Goal: Transaction & Acquisition: Purchase product/service

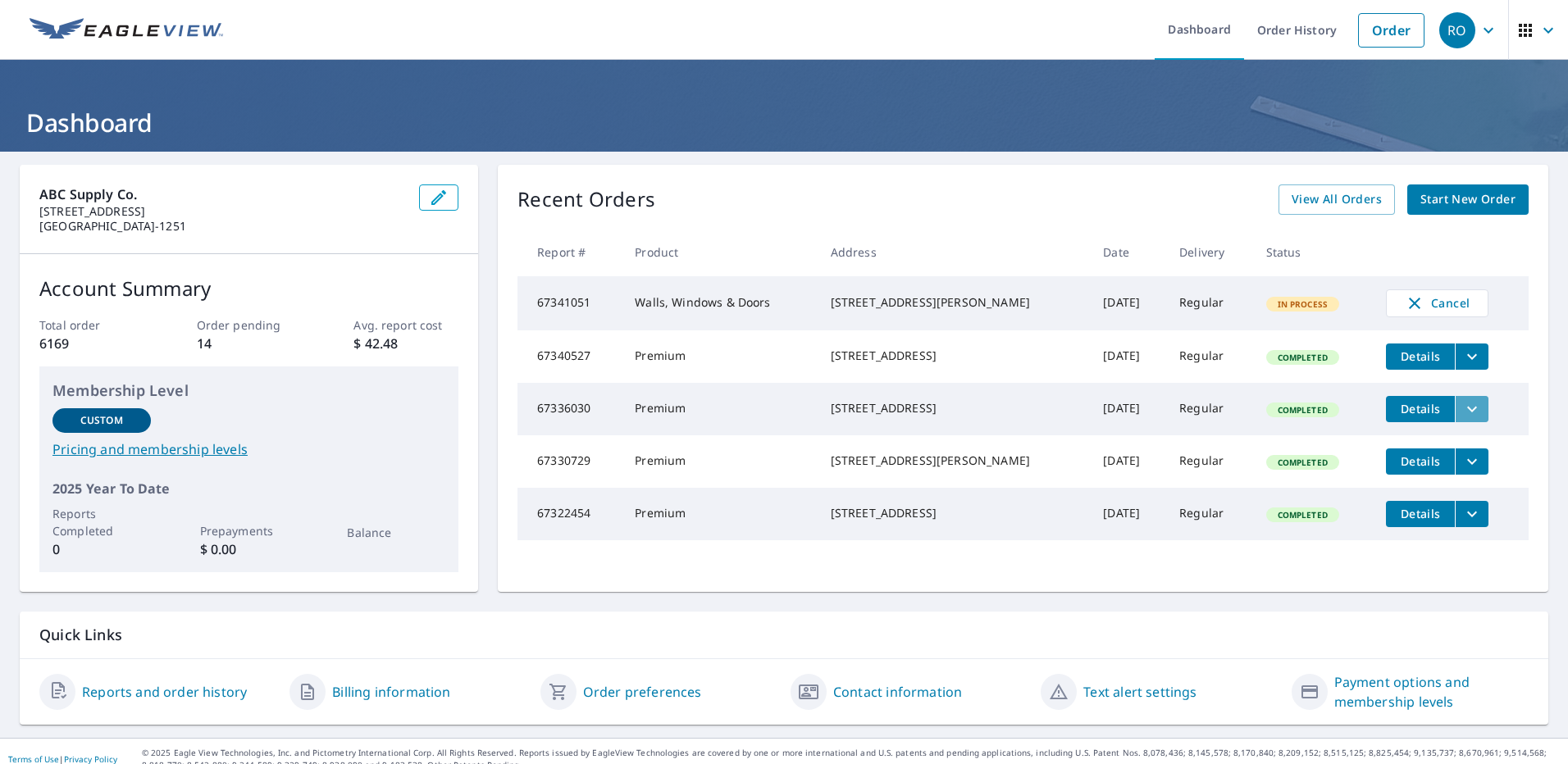
click at [1462, 419] on icon "filesDropdownBtn-67336030" at bounding box center [1472, 409] width 20 height 20
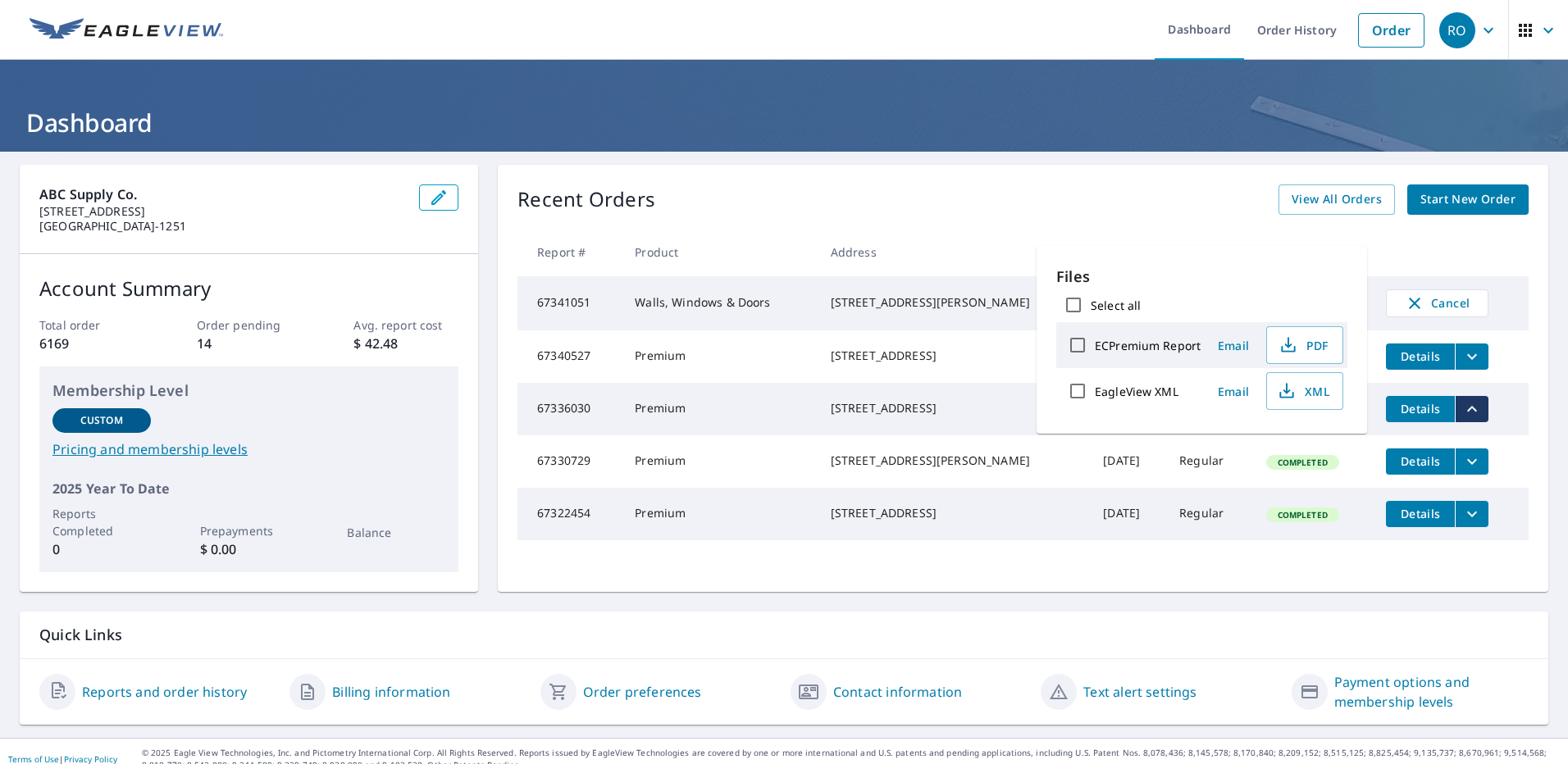
click at [1074, 341] on input "ECPremium Report" at bounding box center [1077, 345] width 34 height 34
checkbox input "true"
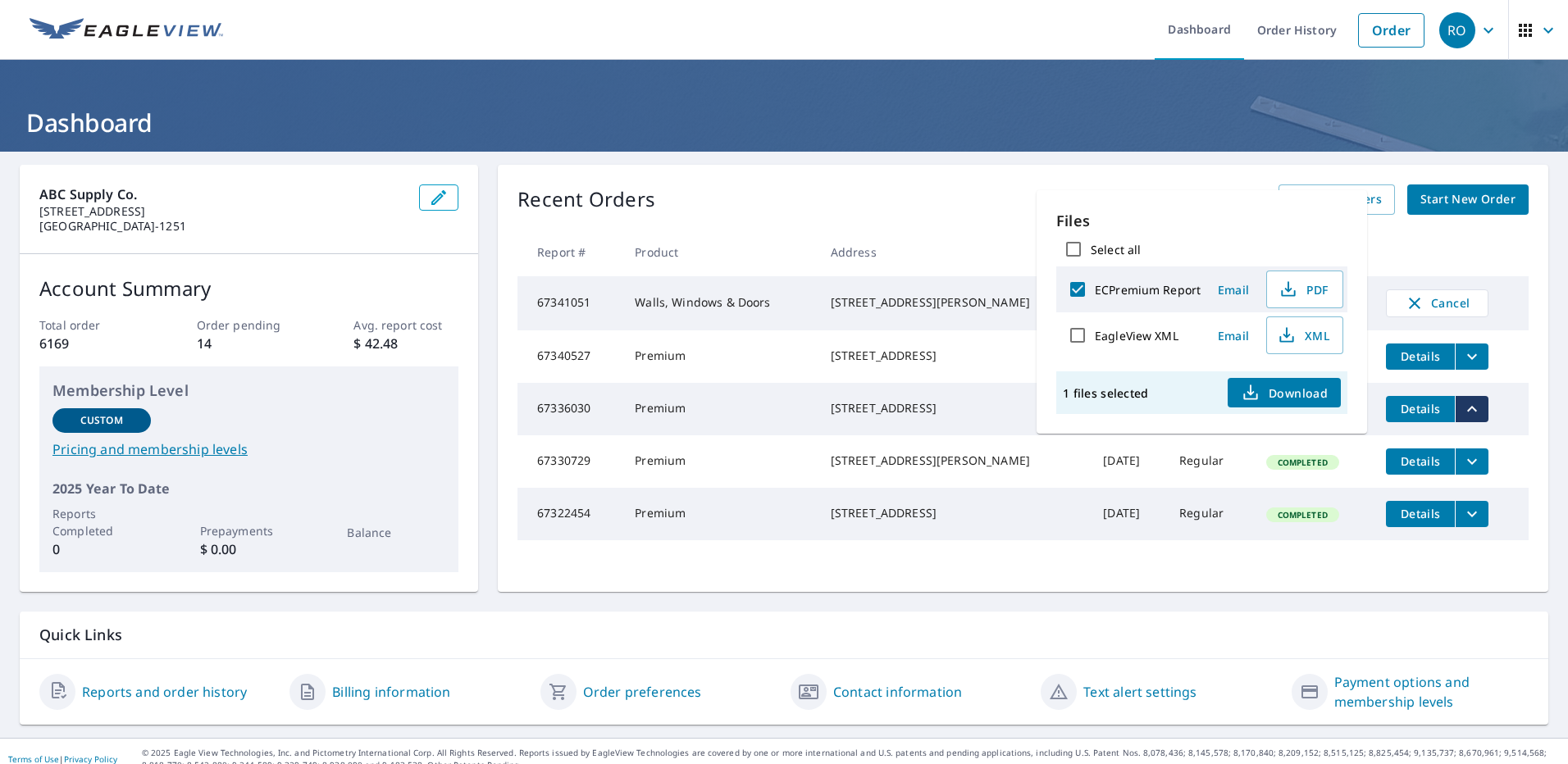
click at [1233, 284] on span "Email" at bounding box center [1234, 289] width 40 height 15
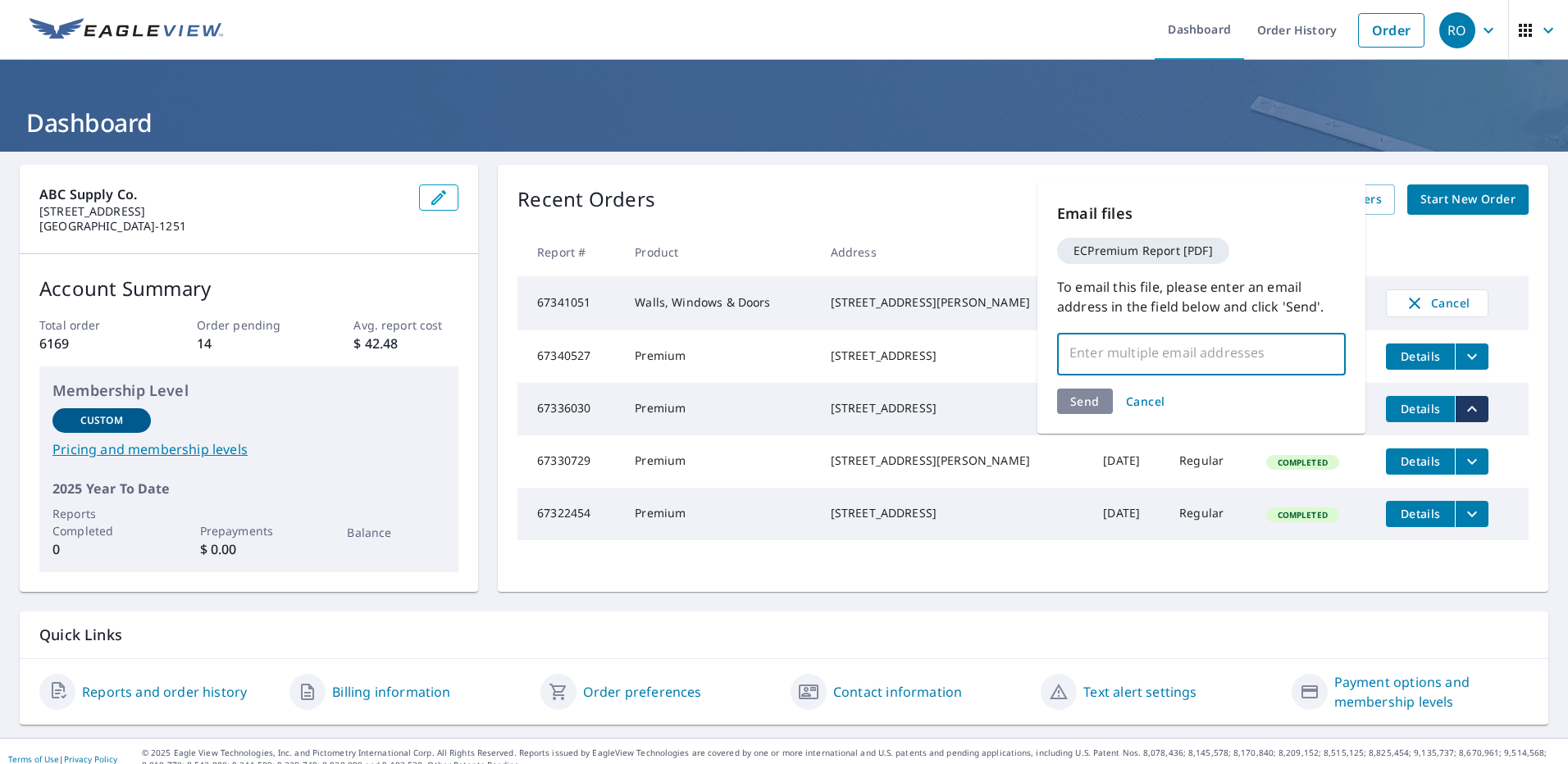
click at [1179, 360] on input "text" at bounding box center [1189, 352] width 249 height 31
type input "mark.morrison@abcsupply.com"
click at [1063, 406] on div "Send Cancel" at bounding box center [1200, 401] width 289 height 25
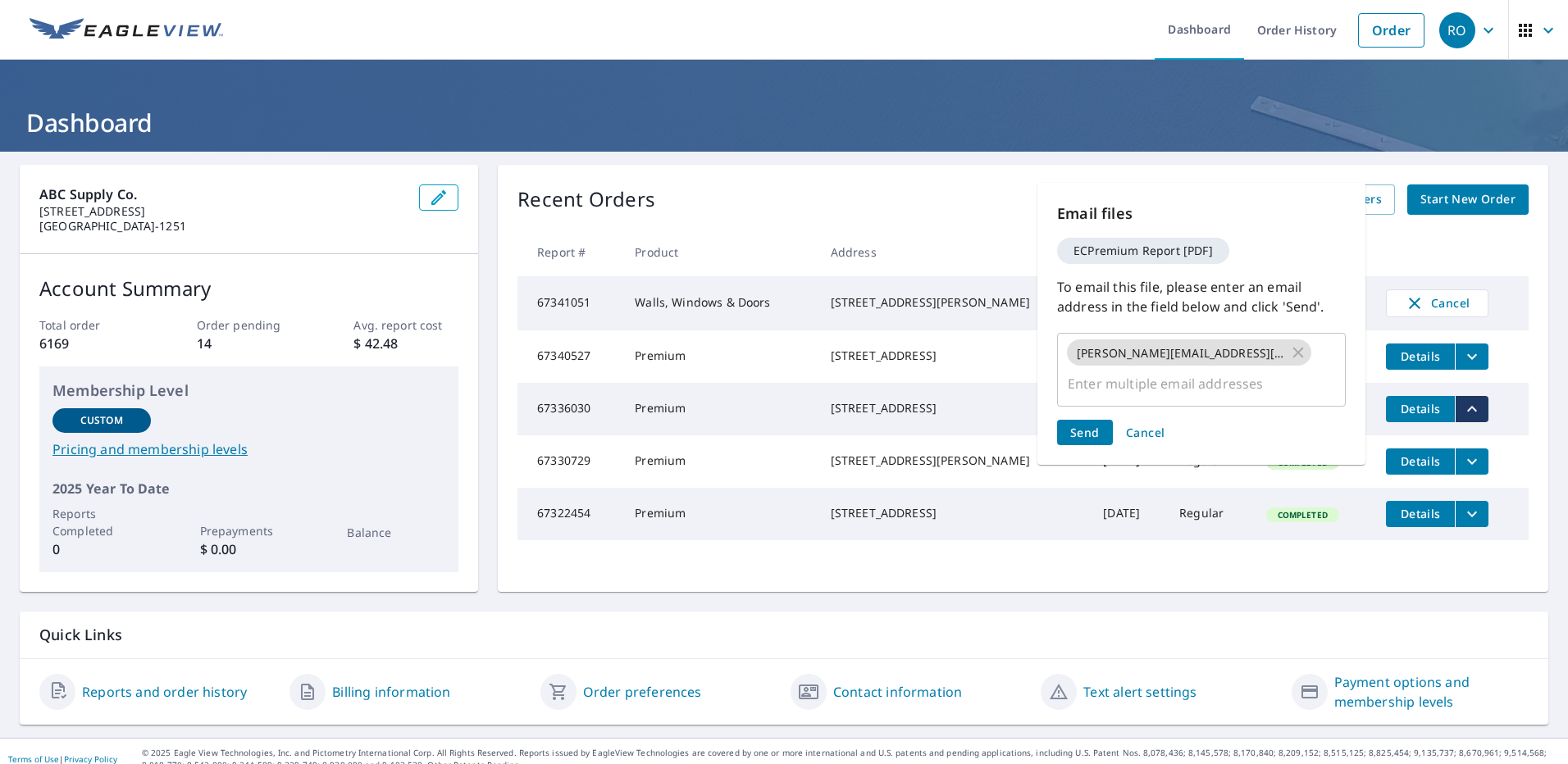
click at [1074, 420] on button "Send" at bounding box center [1084, 432] width 56 height 25
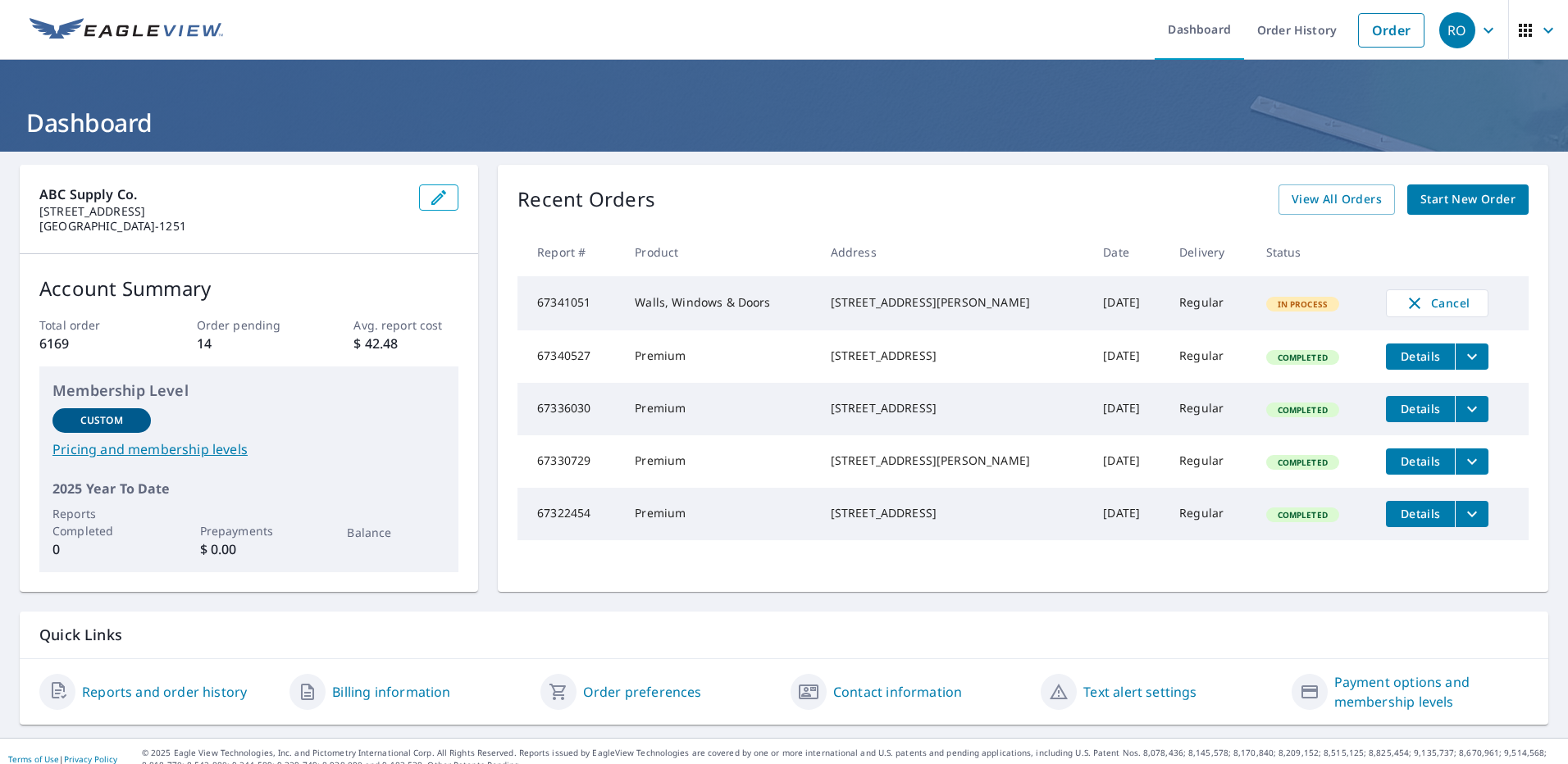
click at [1451, 200] on span "Start New Order" at bounding box center [1467, 200] width 95 height 21
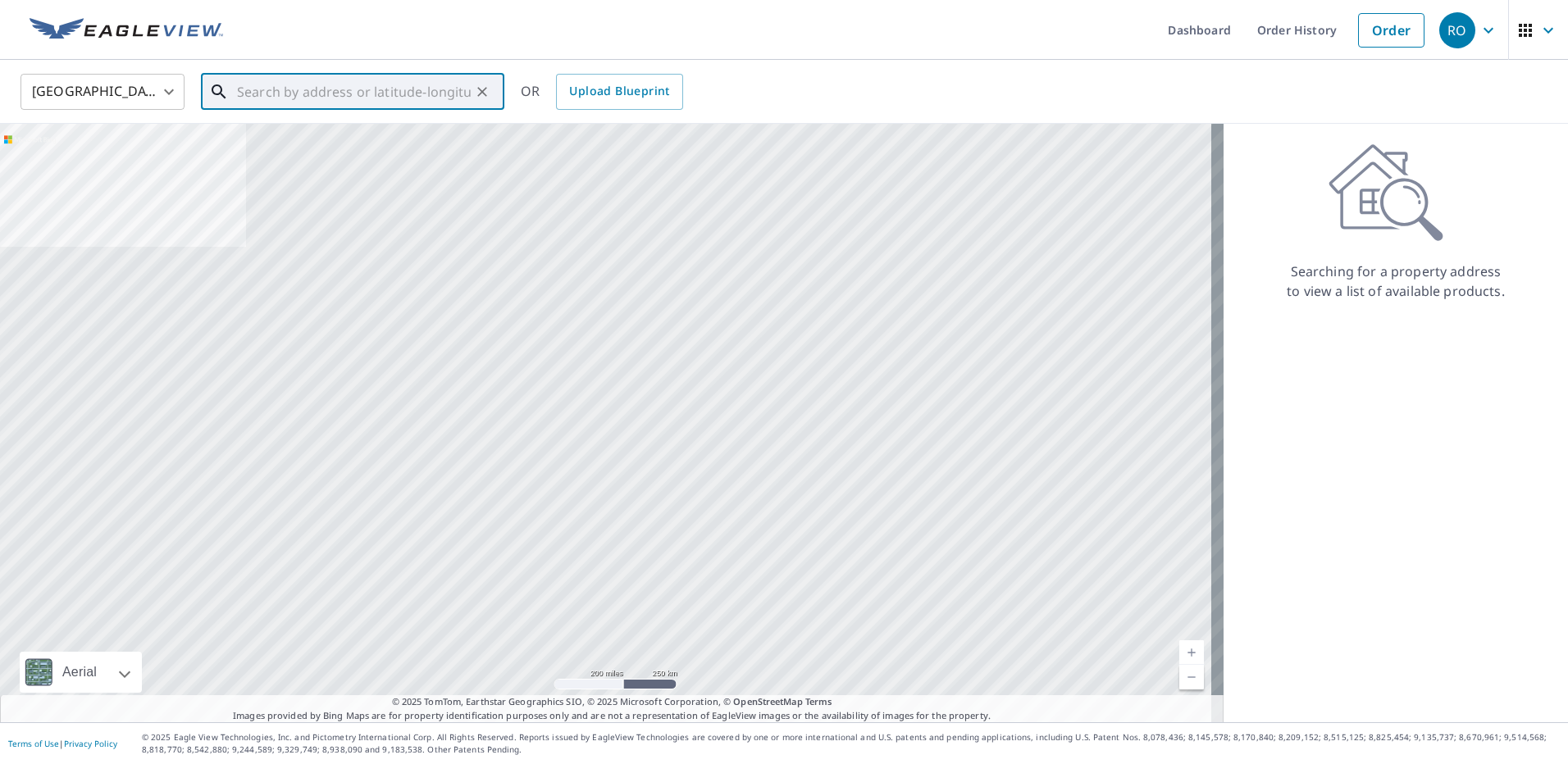
click at [341, 98] on input "text" at bounding box center [354, 92] width 234 height 46
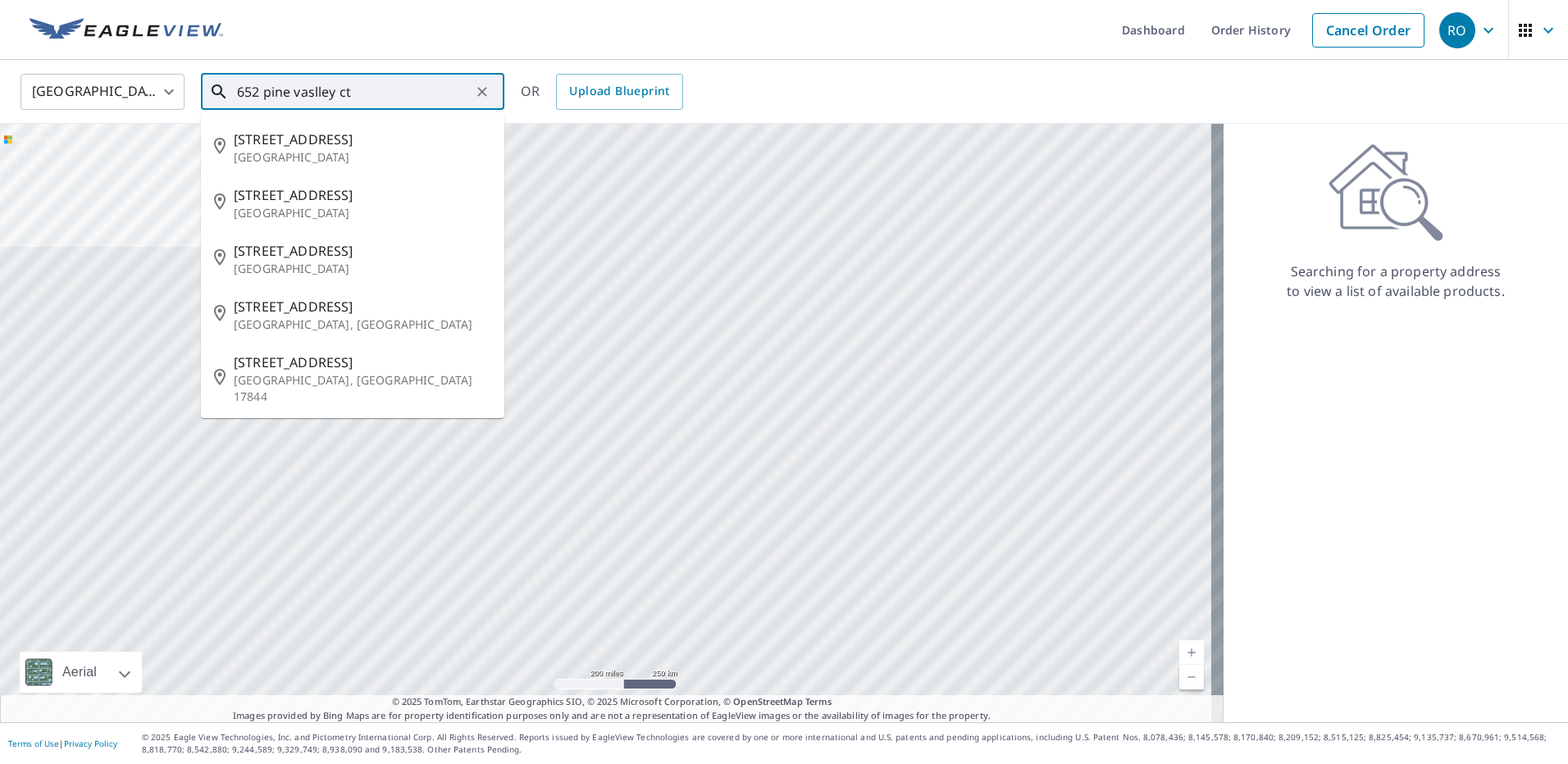
click at [315, 89] on input "652 pine vaslley ct" at bounding box center [354, 92] width 234 height 46
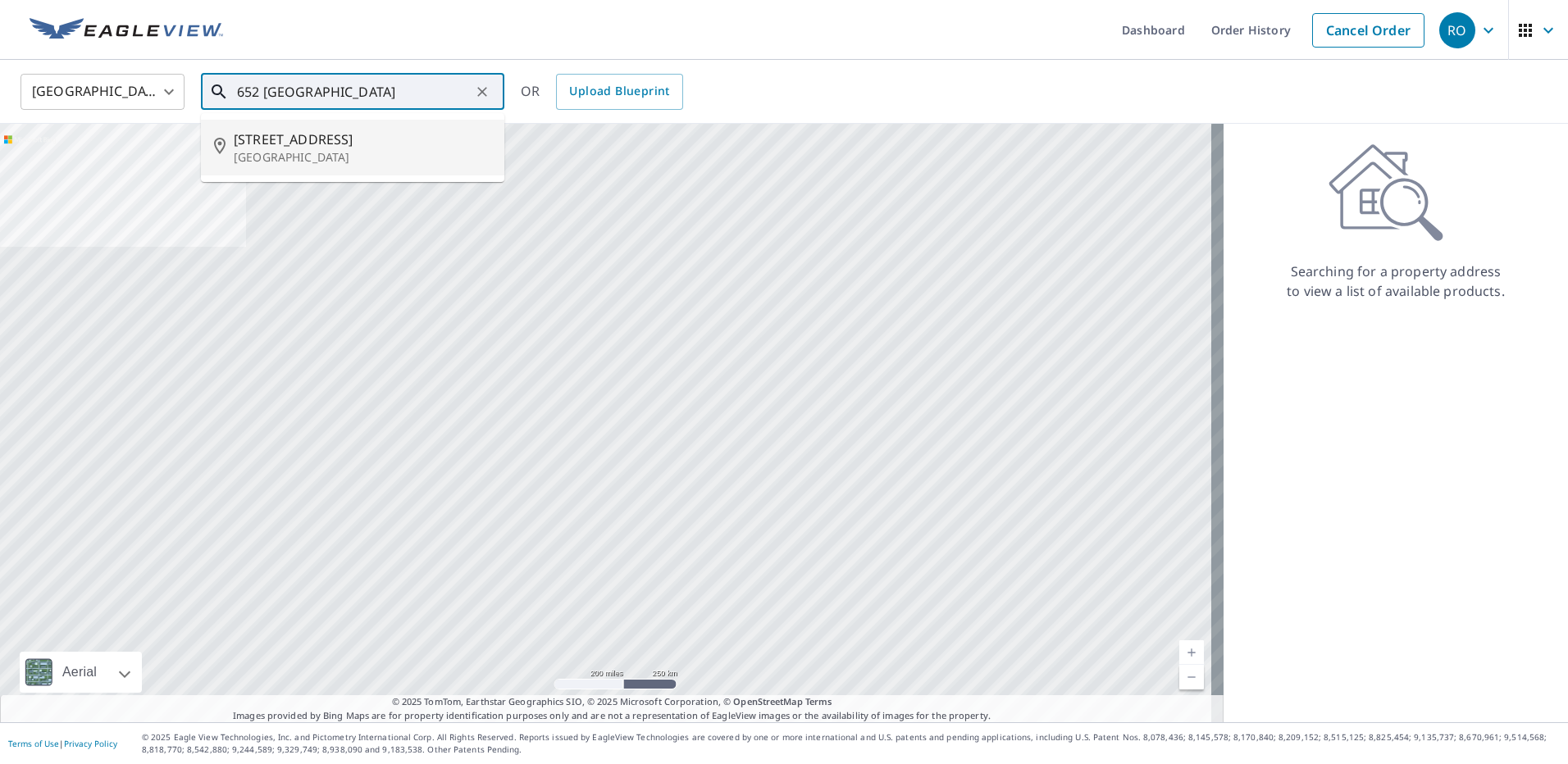
click at [290, 158] on p "[GEOGRAPHIC_DATA]" at bounding box center [362, 157] width 257 height 16
type input "[STREET_ADDRESS]"
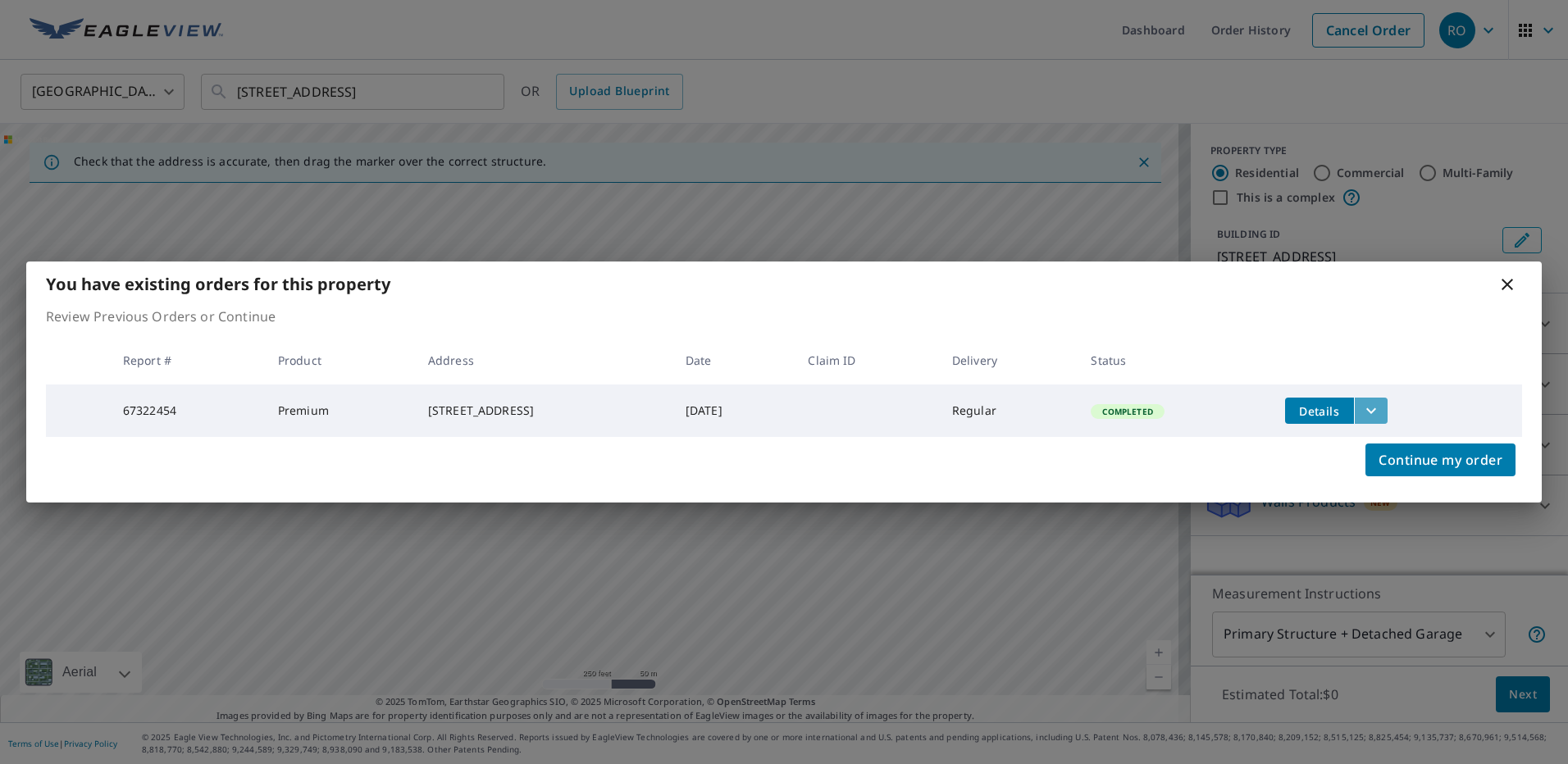
click at [1381, 406] on icon "filesDropdownBtn-67322454" at bounding box center [1371, 411] width 20 height 20
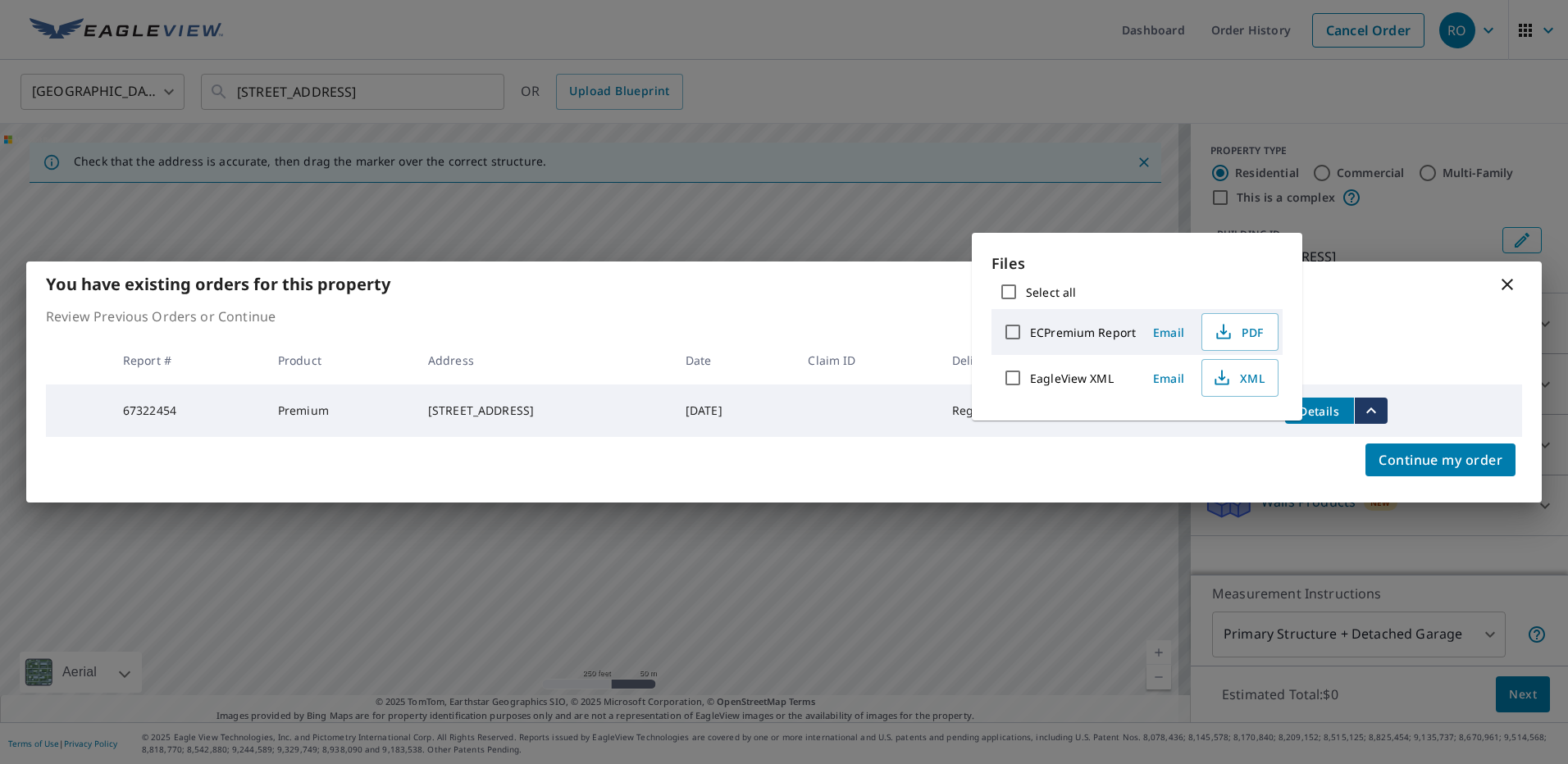
click at [796, 411] on td "[DATE]" at bounding box center [734, 411] width 123 height 52
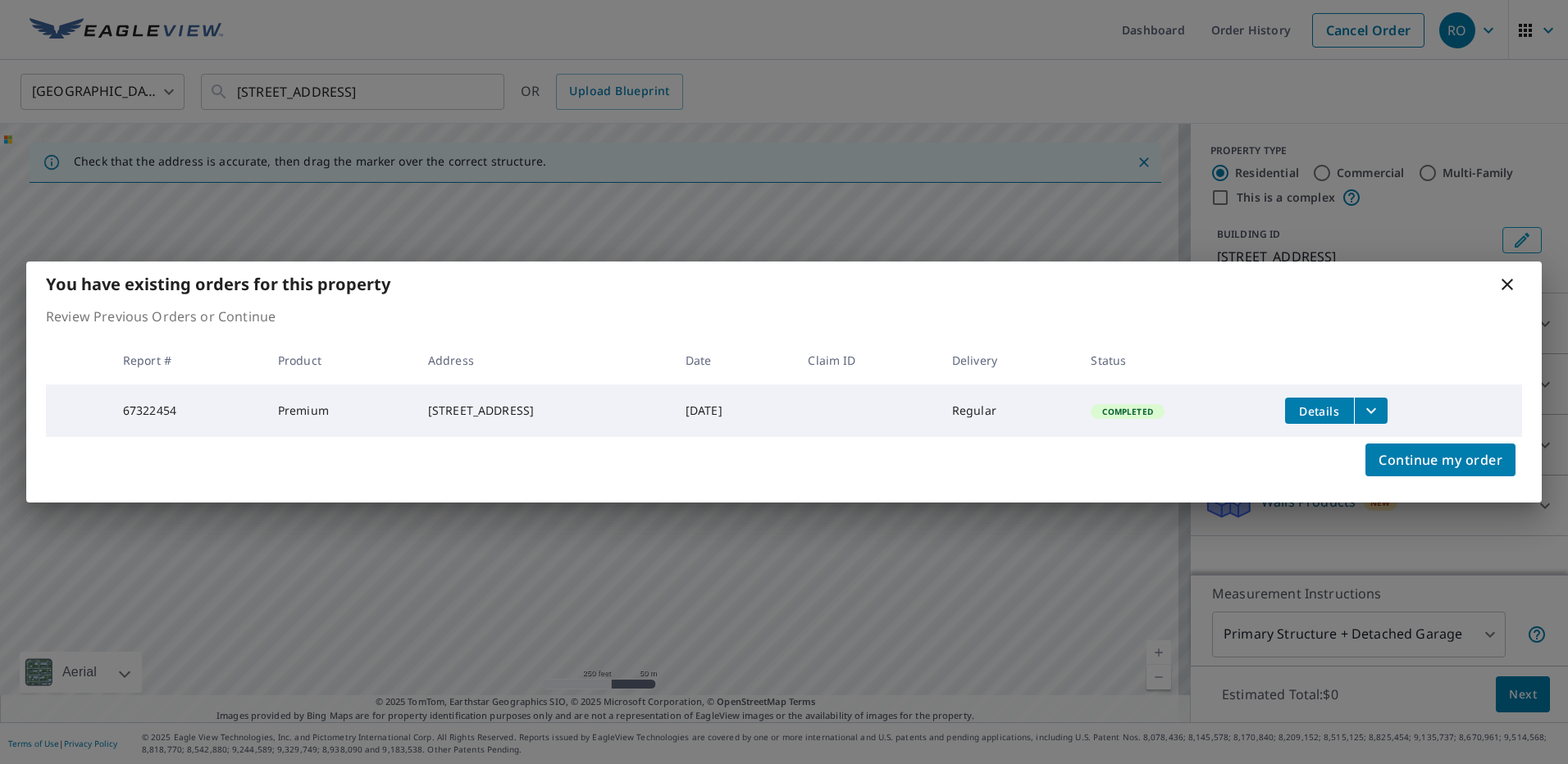
click at [1339, 411] on span "Details" at bounding box center [1319, 411] width 49 height 15
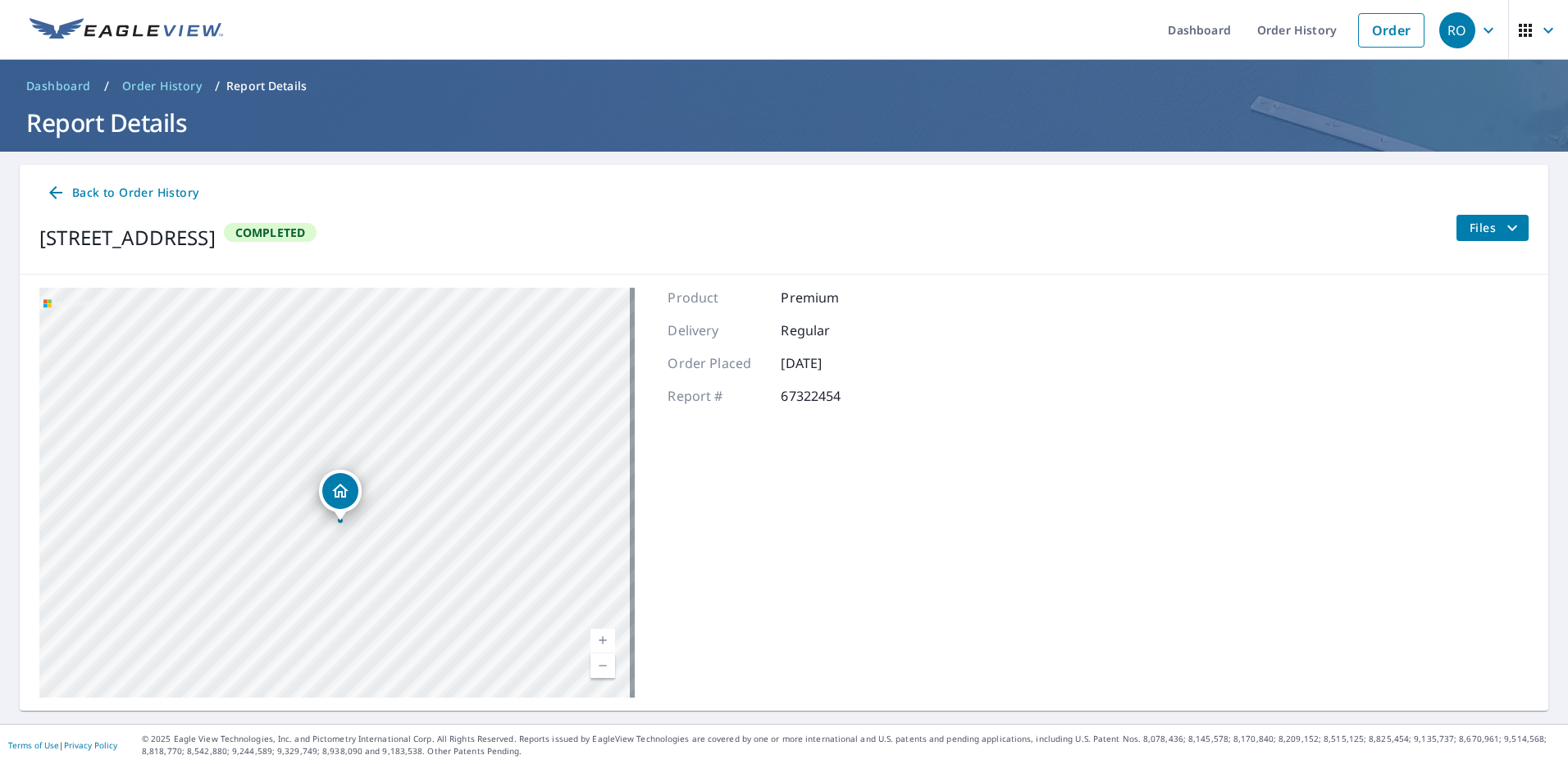
drag, startPoint x: 335, startPoint y: 465, endPoint x: 341, endPoint y: 496, distance: 31.6
click at [341, 496] on icon "Dropped pin, building 1, Residential property, 652 Pine Valley Ct Egg Harbor Ci…" at bounding box center [340, 491] width 16 height 14
click at [261, 460] on div "[STREET_ADDRESS]" at bounding box center [337, 493] width 595 height 410
click at [340, 501] on icon "Dropped pin, building 1, Residential property, 652 Pine Valley Ct Egg Harbor Ci…" at bounding box center [336, 511] width 20 height 20
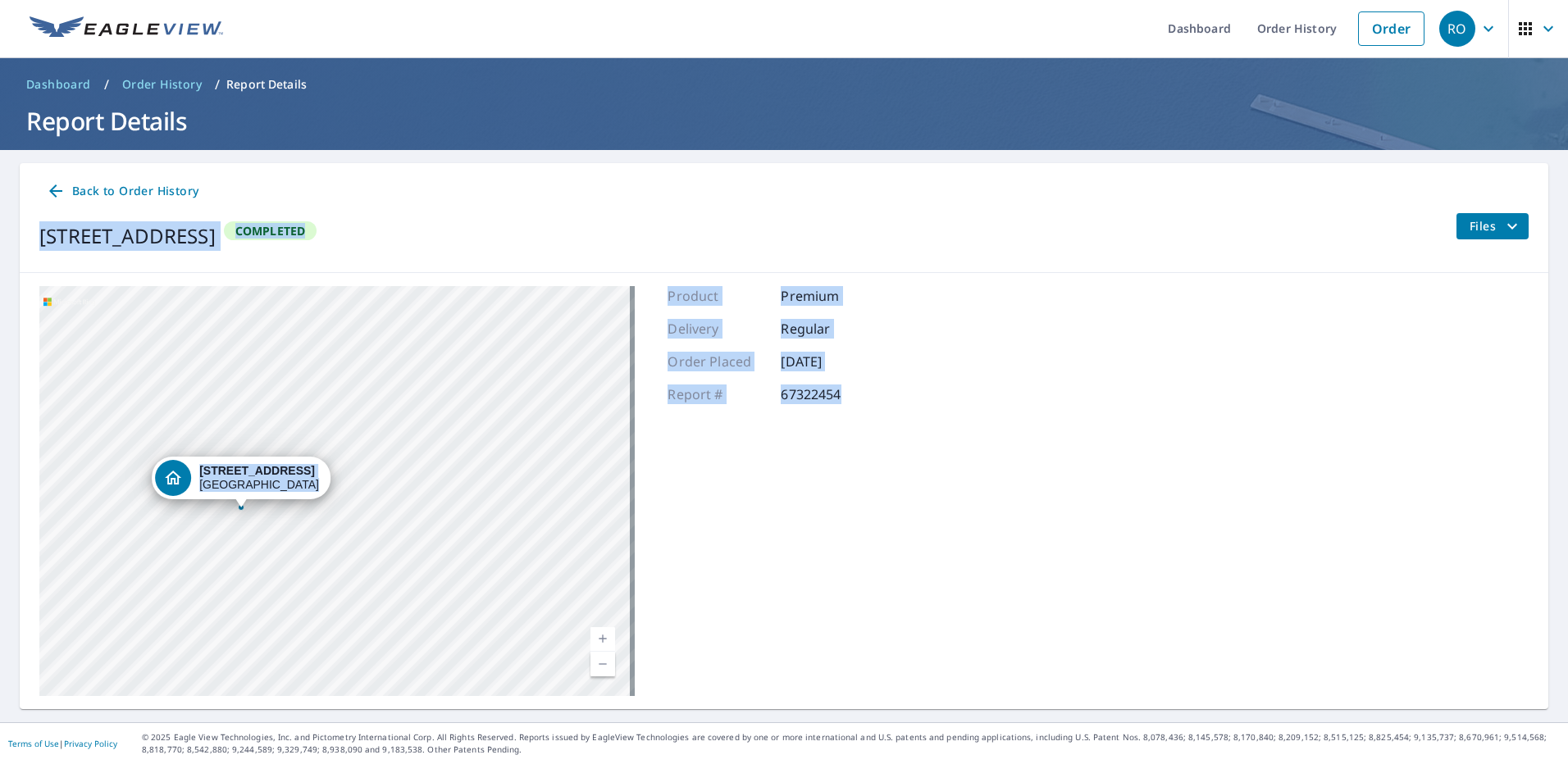
drag, startPoint x: 898, startPoint y: 413, endPoint x: 918, endPoint y: 198, distance: 215.9
click at [918, 198] on div "Back to Order History [STREET_ADDRESS] Completed Files [STREET_ADDRESS] [GEOGRA…" at bounding box center [784, 435] width 1528 height 546
click at [976, 454] on div "[STREET_ADDRESS] Aerial Road A standard road map Aerial A detailed look from ab…" at bounding box center [784, 491] width 1528 height 436
click at [916, 438] on div "[STREET_ADDRESS] Aerial Road A standard road map Aerial A detailed look from ab…" at bounding box center [784, 491] width 1528 height 436
click at [316, 324] on div "[STREET_ADDRESS]" at bounding box center [337, 491] width 595 height 410
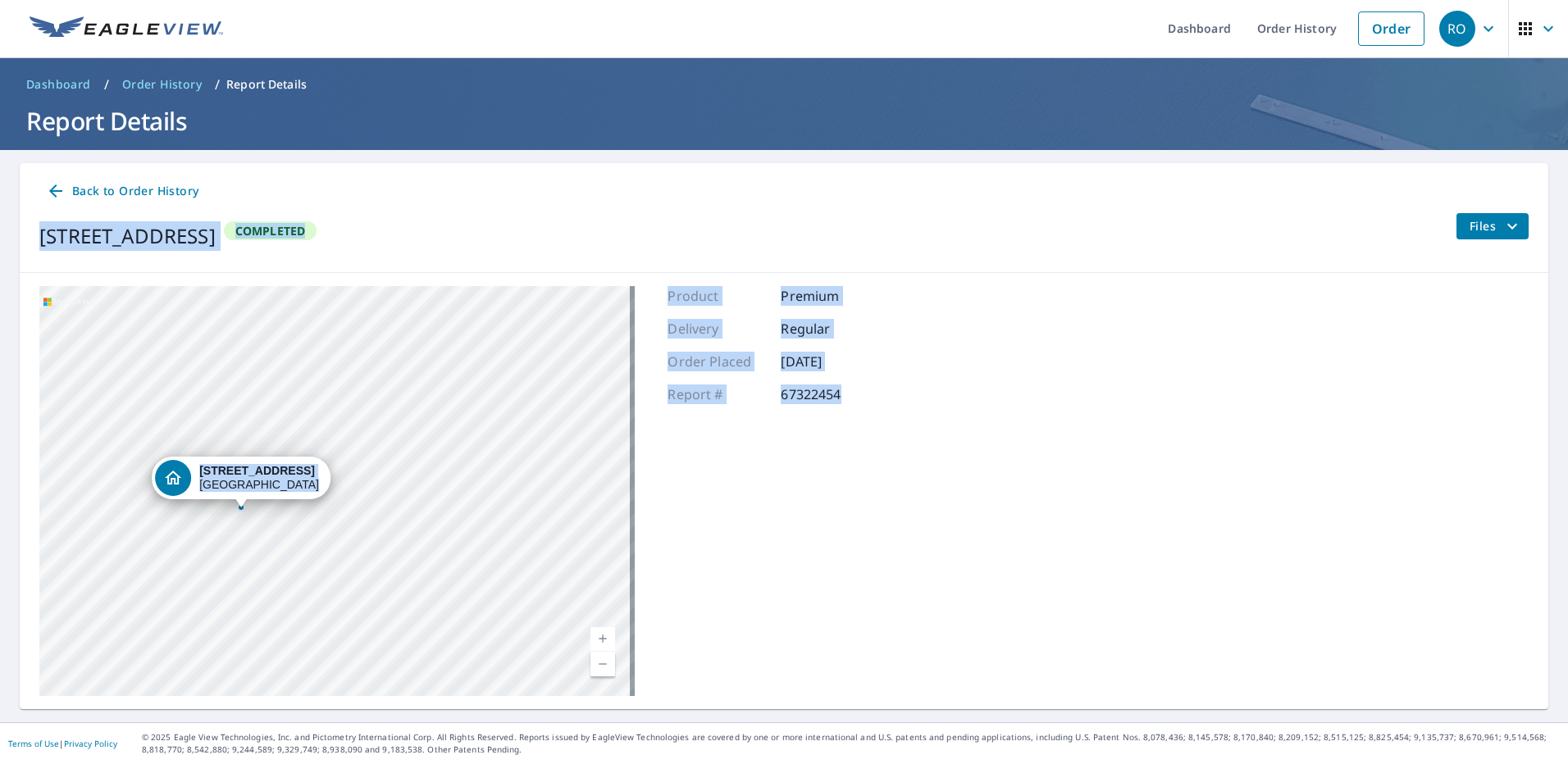
click at [1502, 222] on icon "filesDropdownBtn-67322454" at bounding box center [1512, 227] width 20 height 20
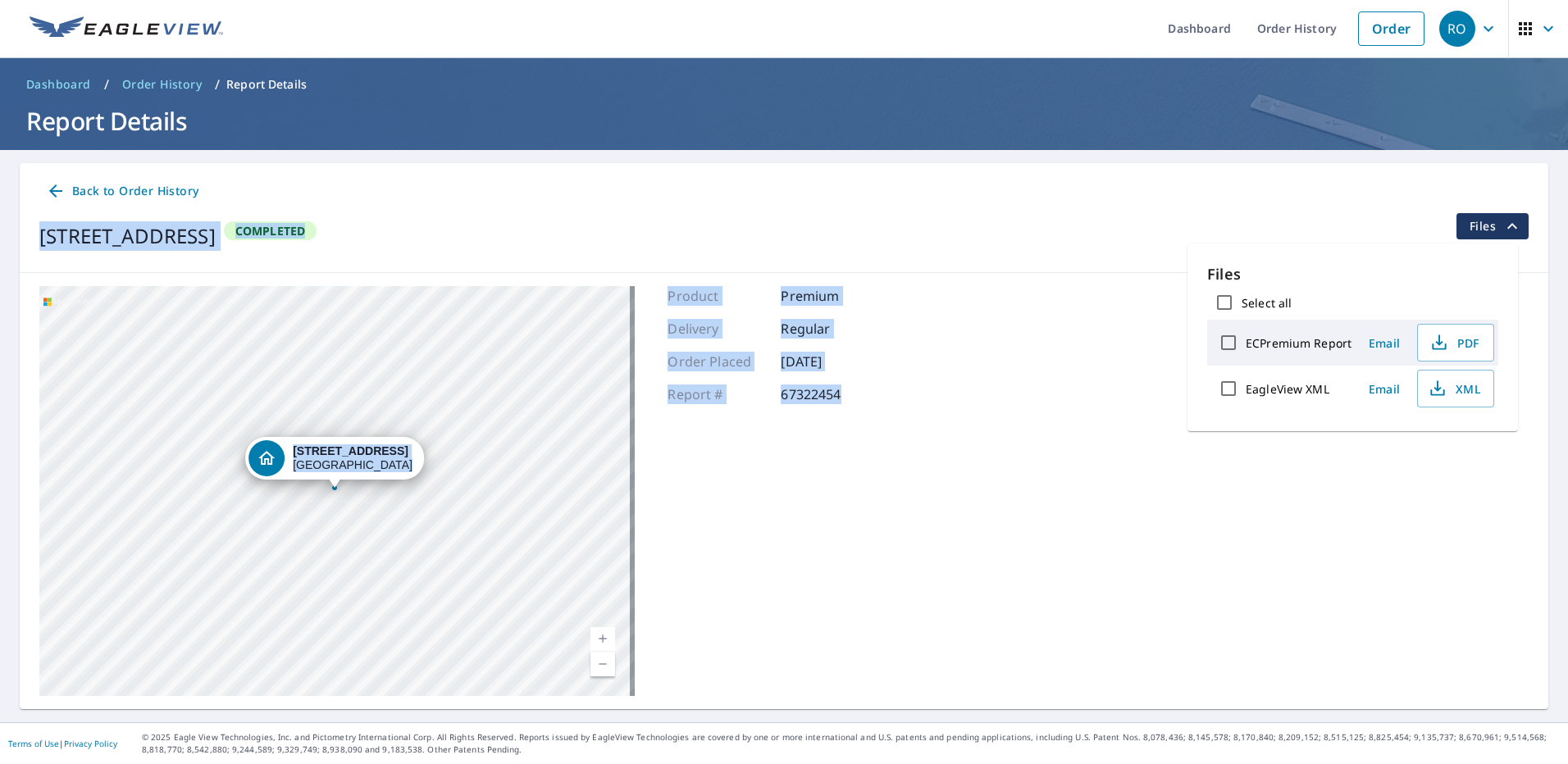
copy div "[STREET_ADDRESS] Completed Files [STREET_ADDRESS] [GEOGRAPHIC_DATA] A standard …"
click at [1375, 25] on link "Order" at bounding box center [1391, 29] width 67 height 34
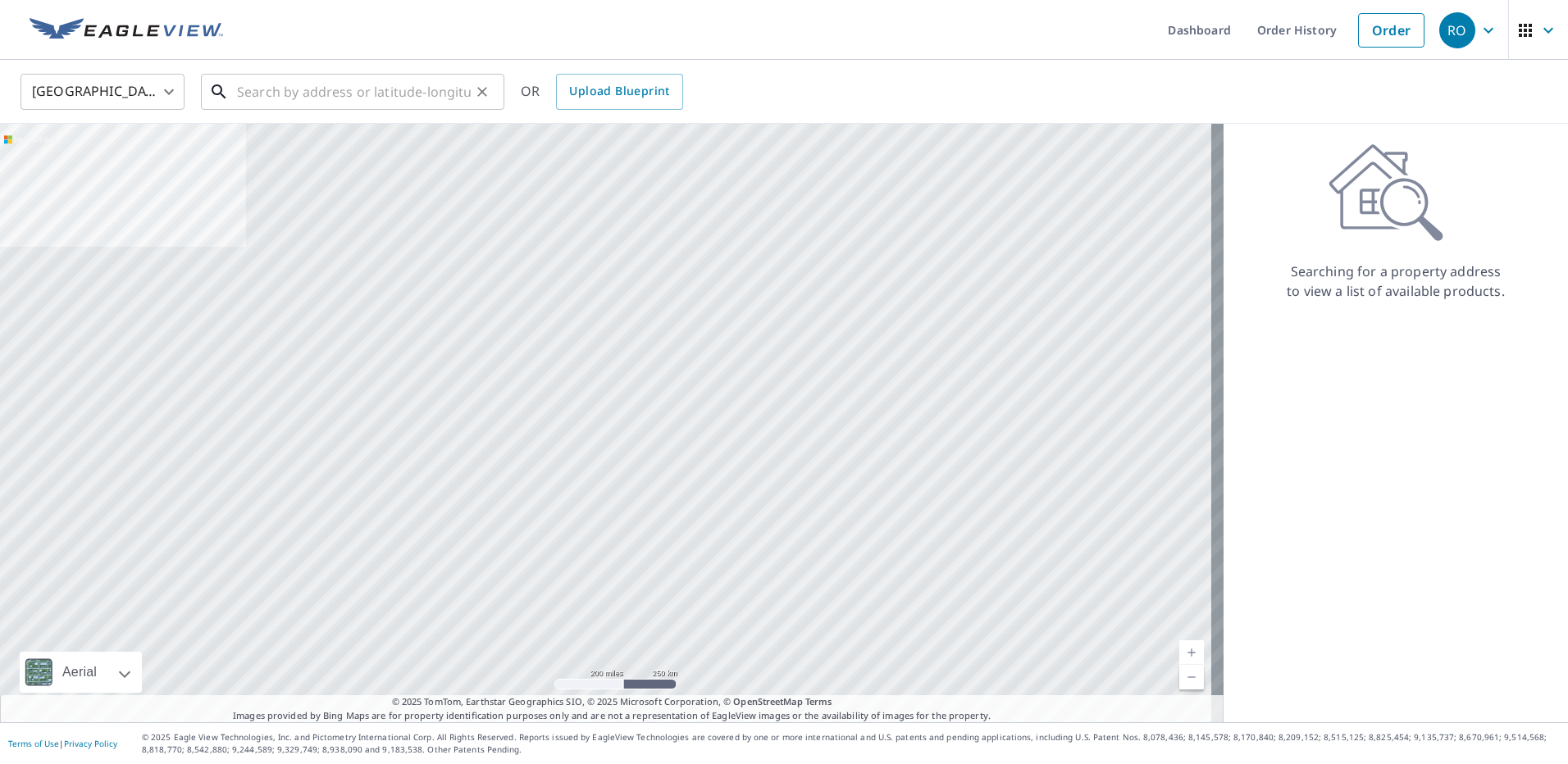
click at [292, 91] on input "text" at bounding box center [354, 92] width 234 height 46
paste input "[STREET_ADDRESS] Compl"
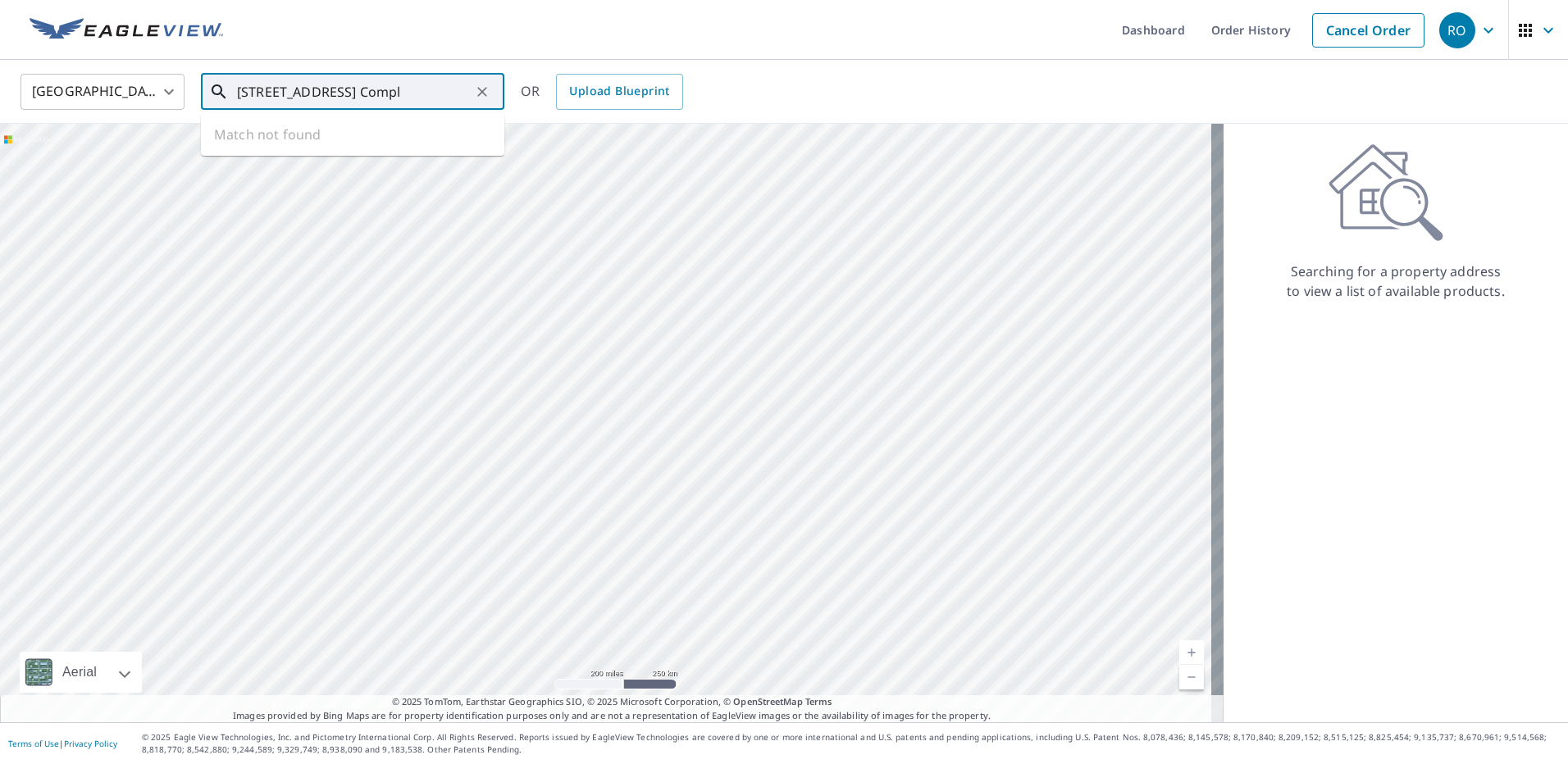
type input "[STREET_ADDRESS] Compl"
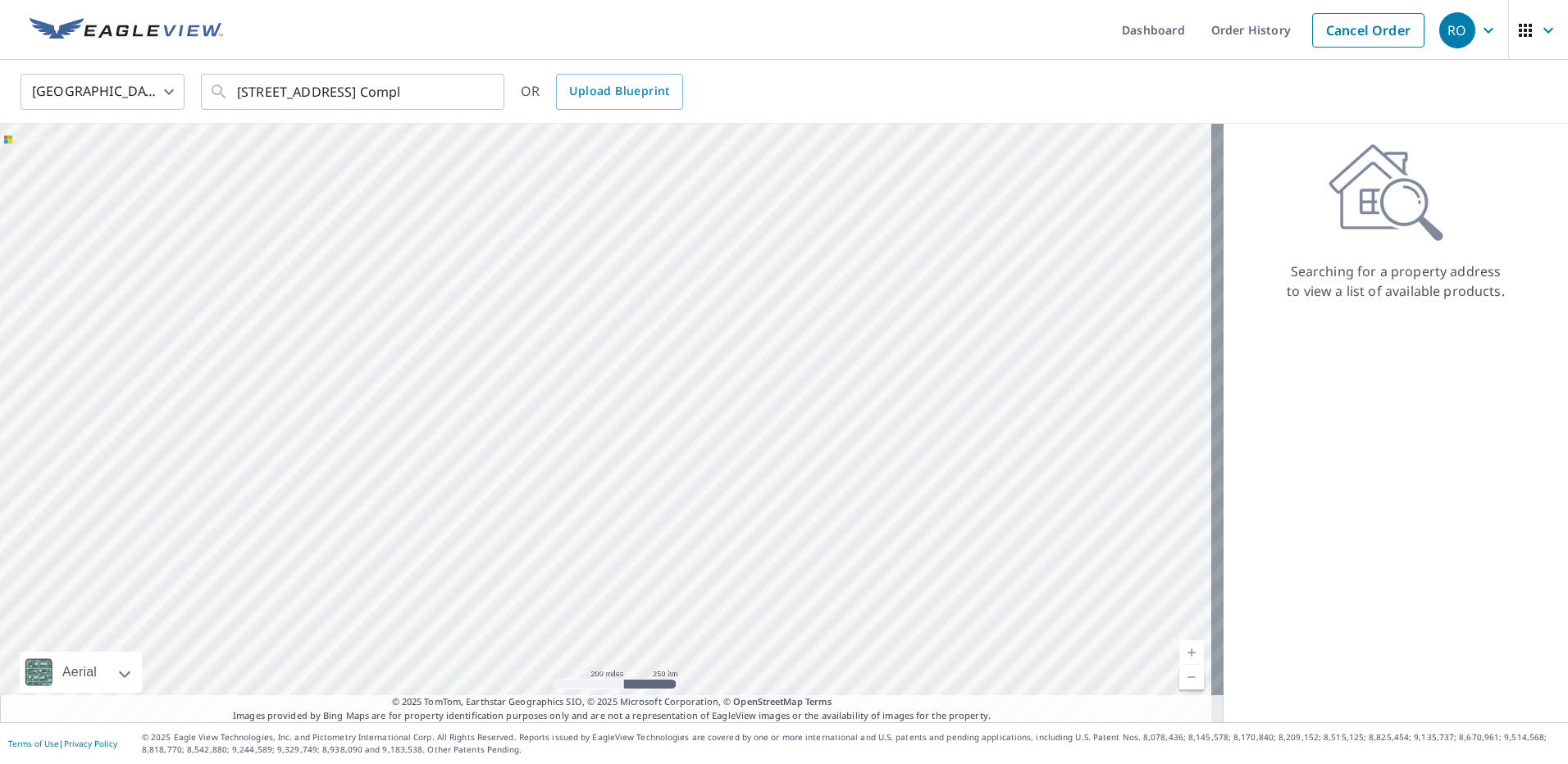
scroll to position [0, 0]
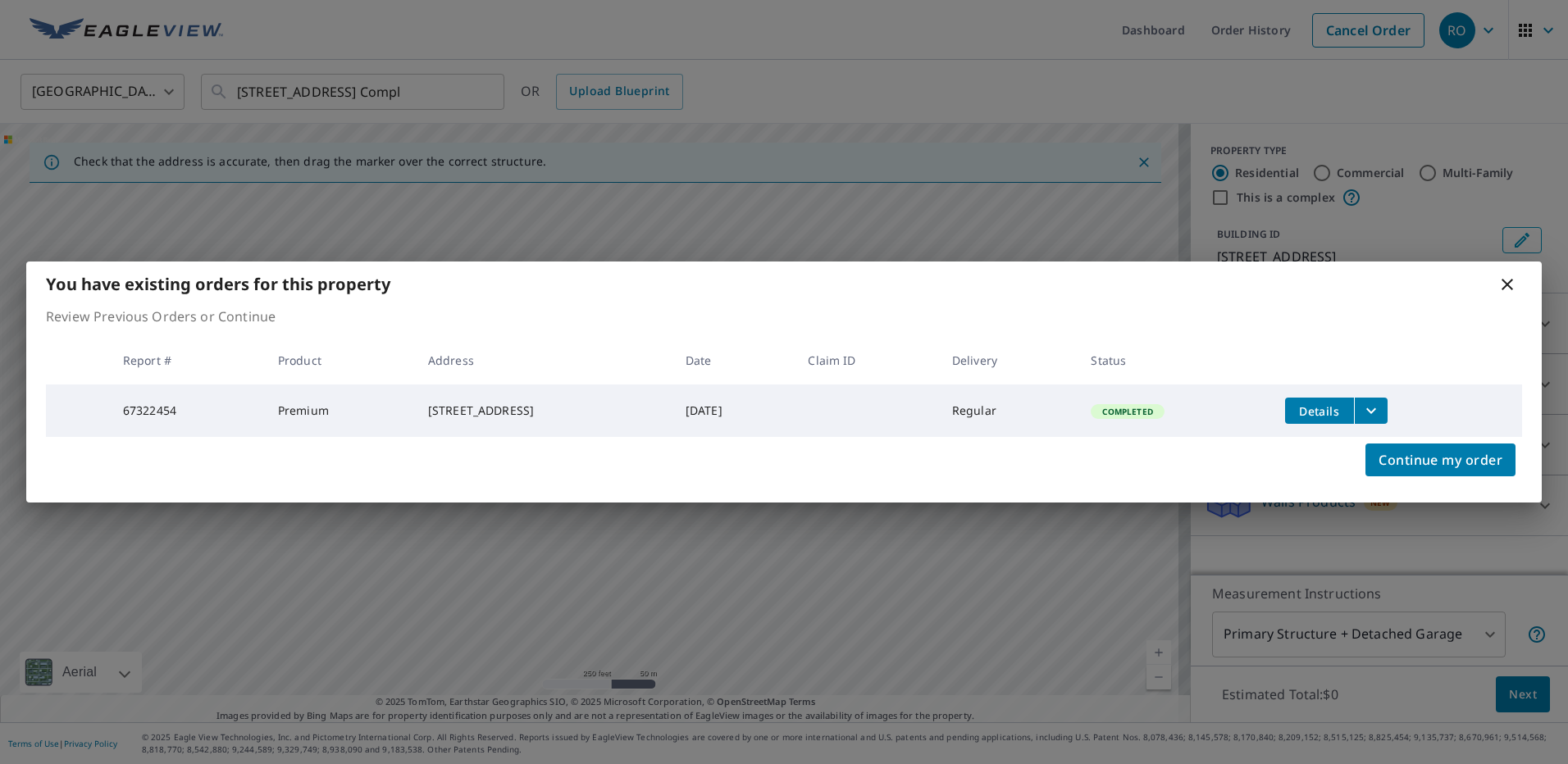
drag, startPoint x: 591, startPoint y: 391, endPoint x: 607, endPoint y: 496, distance: 106.2
click at [1433, 476] on button "Continue my order" at bounding box center [1439, 459] width 150 height 32
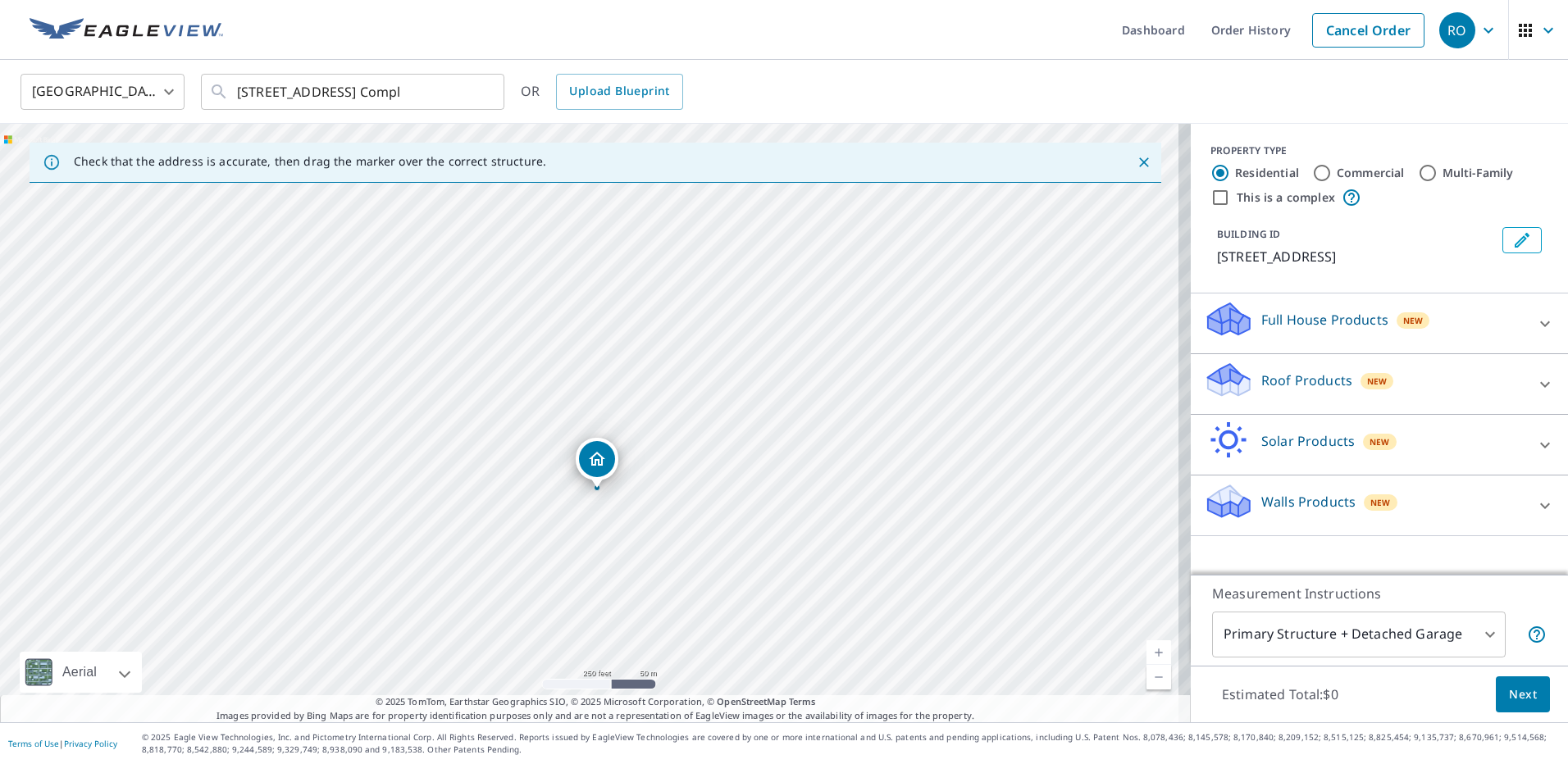
drag, startPoint x: 592, startPoint y: 394, endPoint x: 600, endPoint y: 461, distance: 67.5
click at [1535, 333] on icon at bounding box center [1545, 324] width 20 height 20
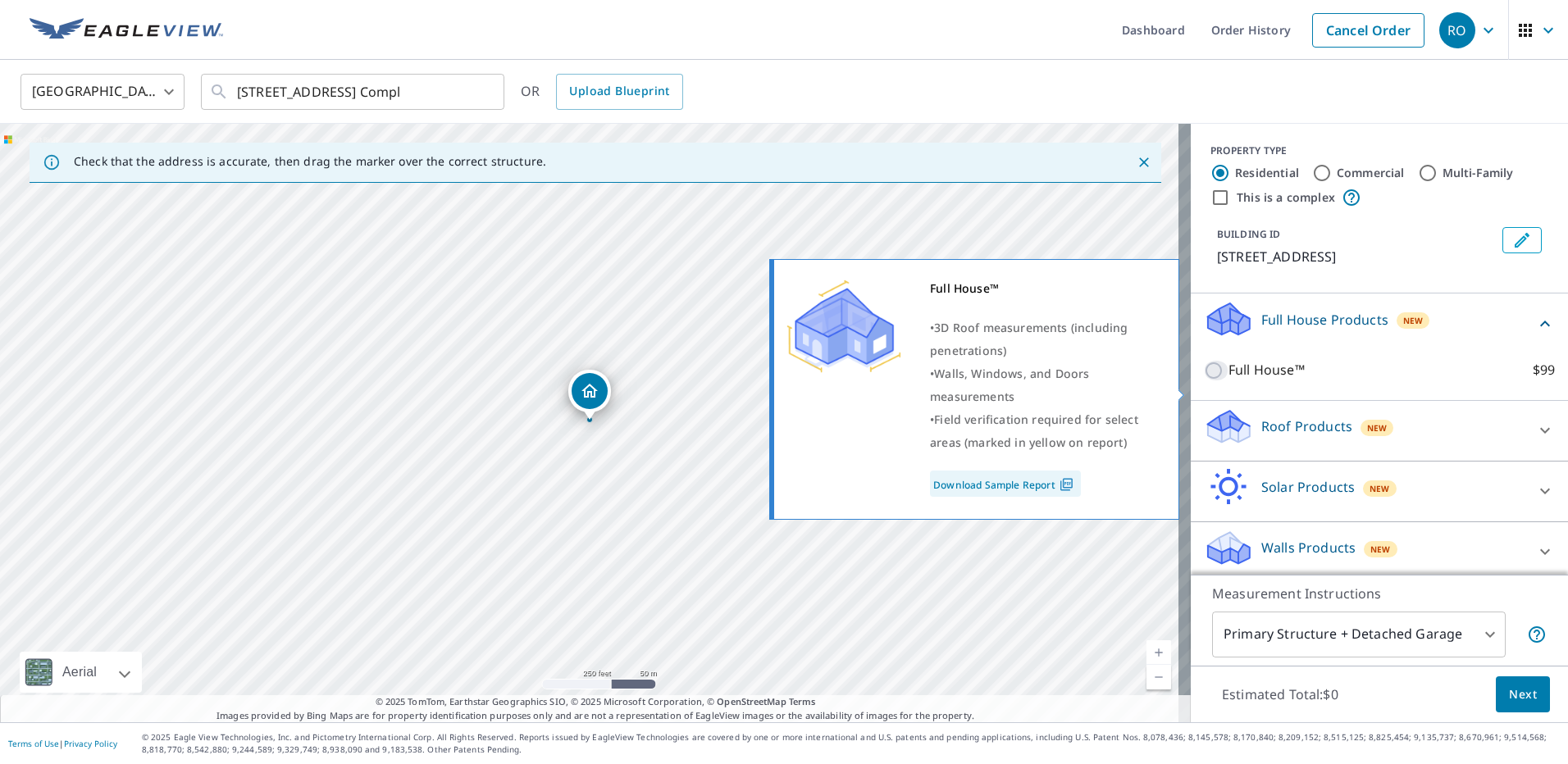
click at [1204, 380] on input "Full House™ $99" at bounding box center [1216, 370] width 24 height 20
checkbox input "true"
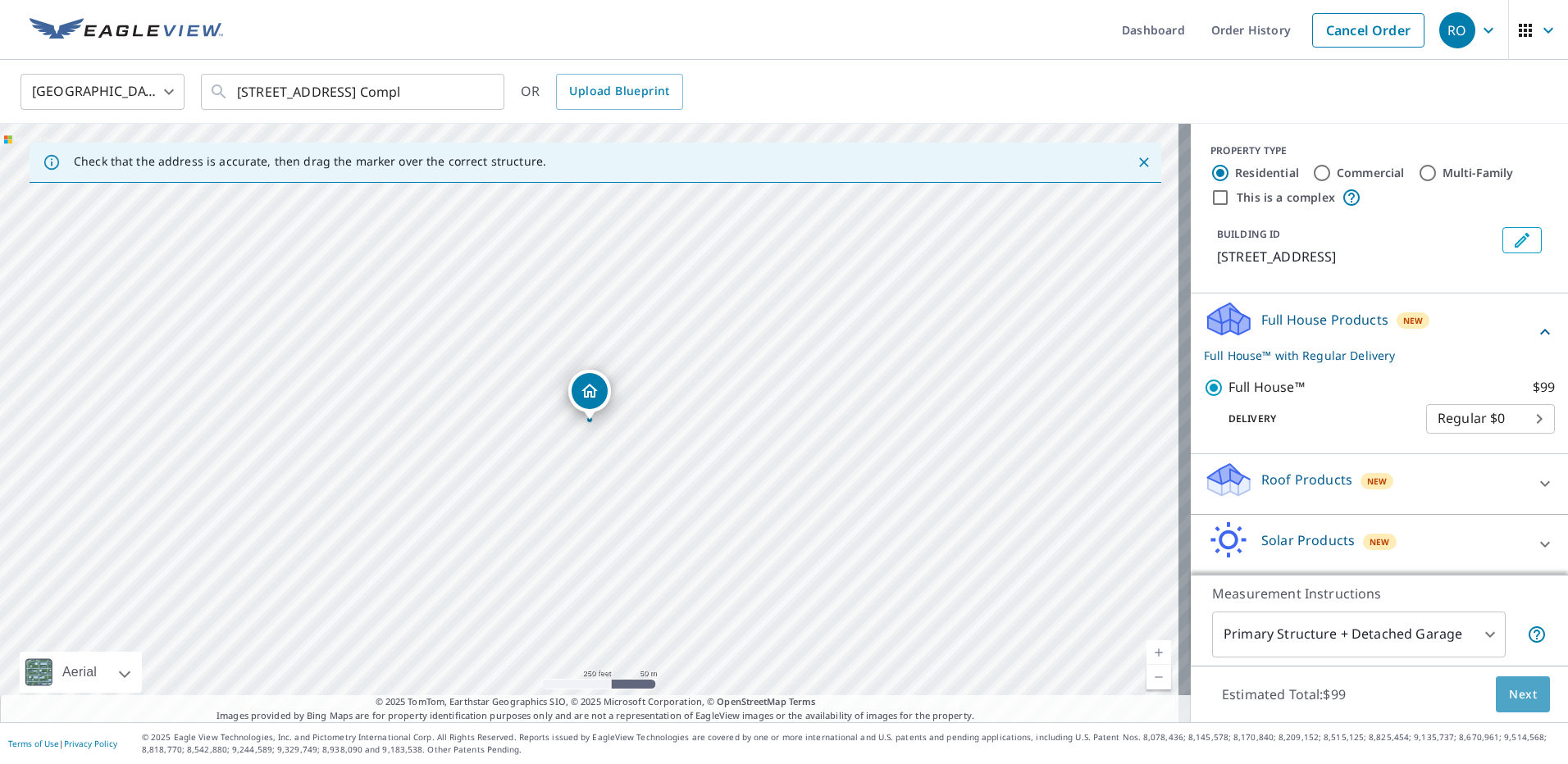
click at [1509, 693] on span "Next" at bounding box center [1522, 694] width 28 height 21
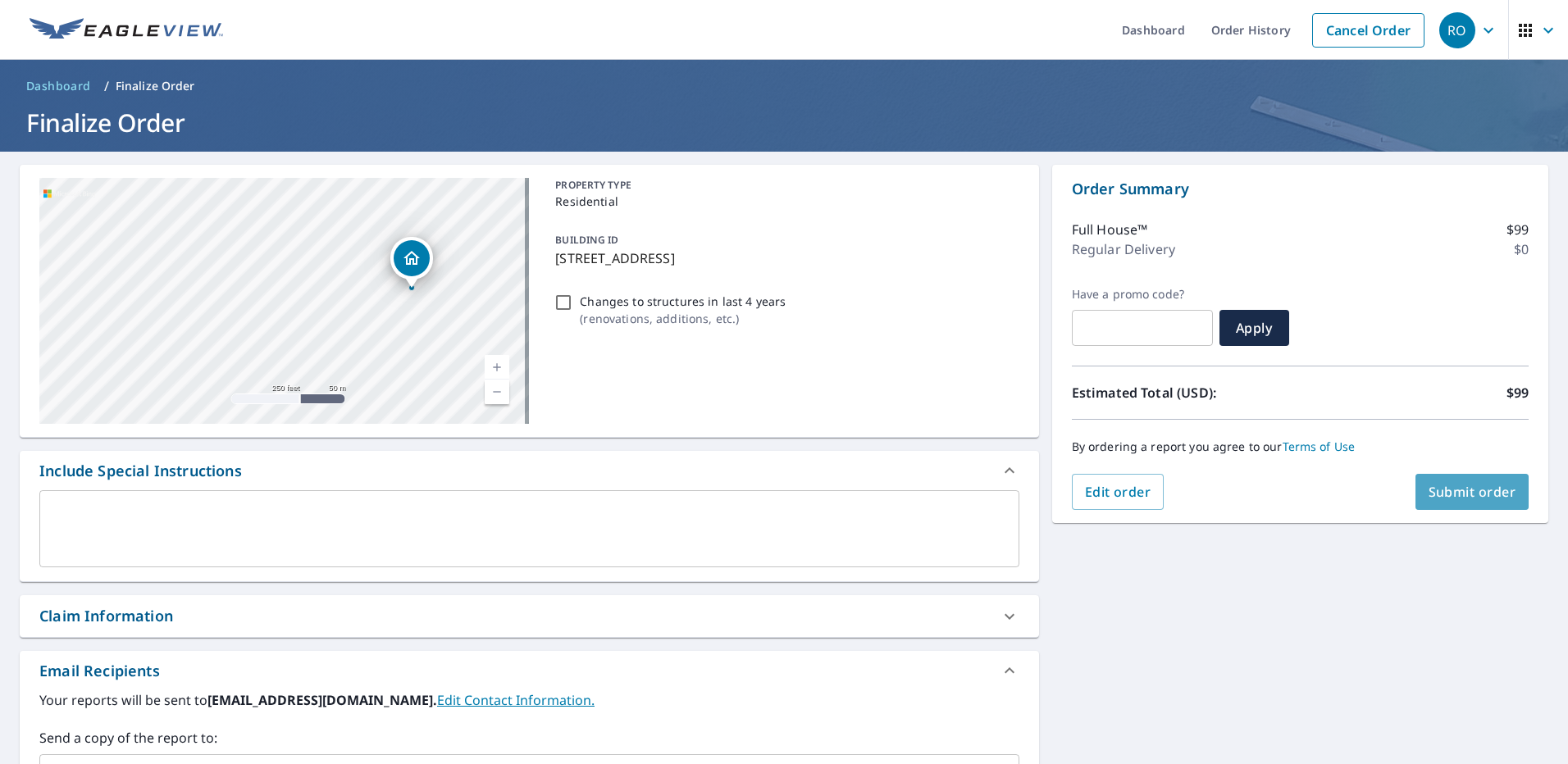
click at [1467, 496] on span "Submit order" at bounding box center [1472, 492] width 88 height 18
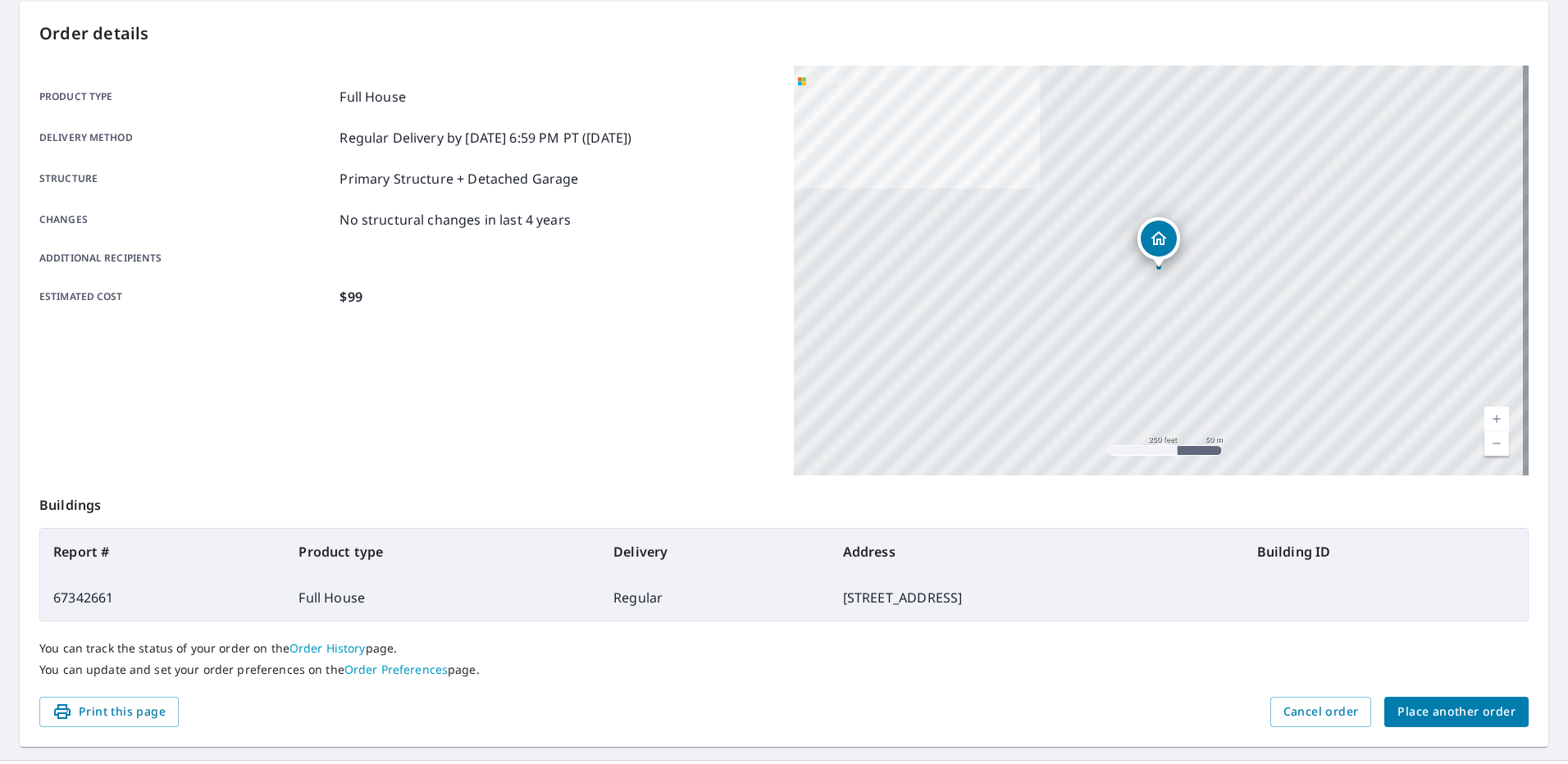
scroll to position [164, 0]
click at [1422, 710] on span "Place another order" at bounding box center [1456, 711] width 118 height 21
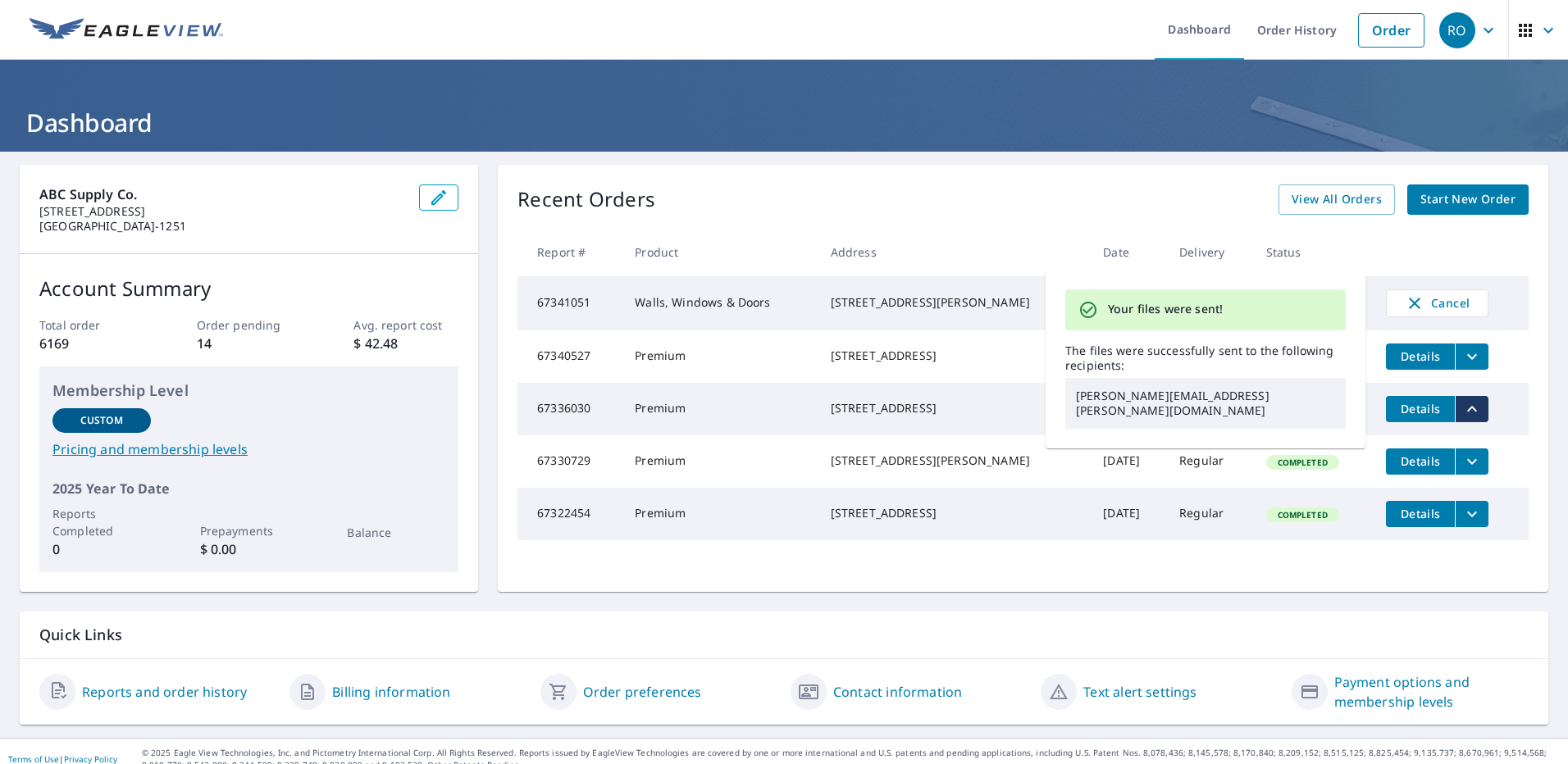
click at [1079, 209] on div "Recent Orders View All Orders Start New Order" at bounding box center [1022, 200] width 1011 height 31
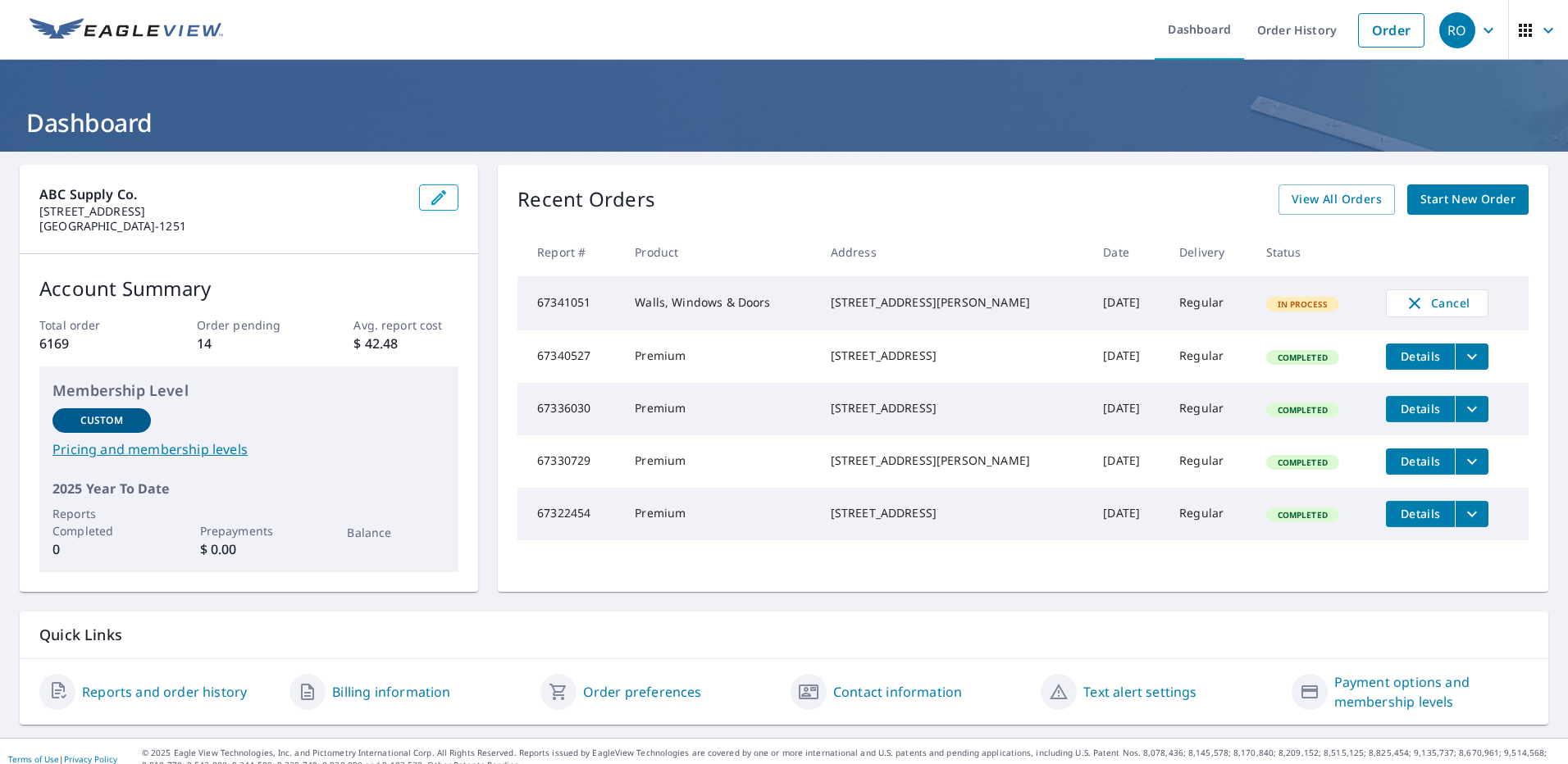
scroll to position [15, 0]
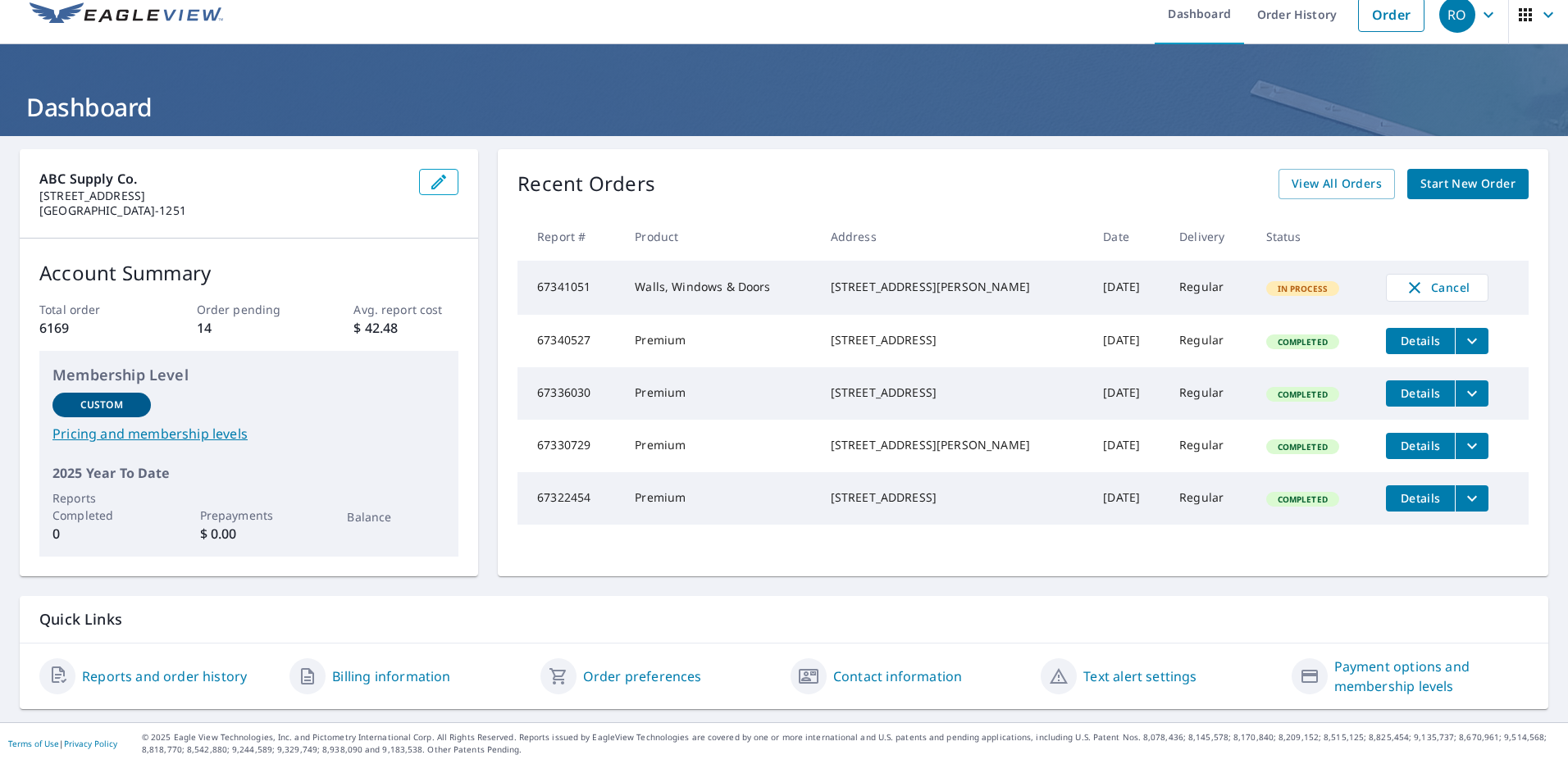
click at [120, 674] on link "Reports and order history" at bounding box center [164, 676] width 165 height 20
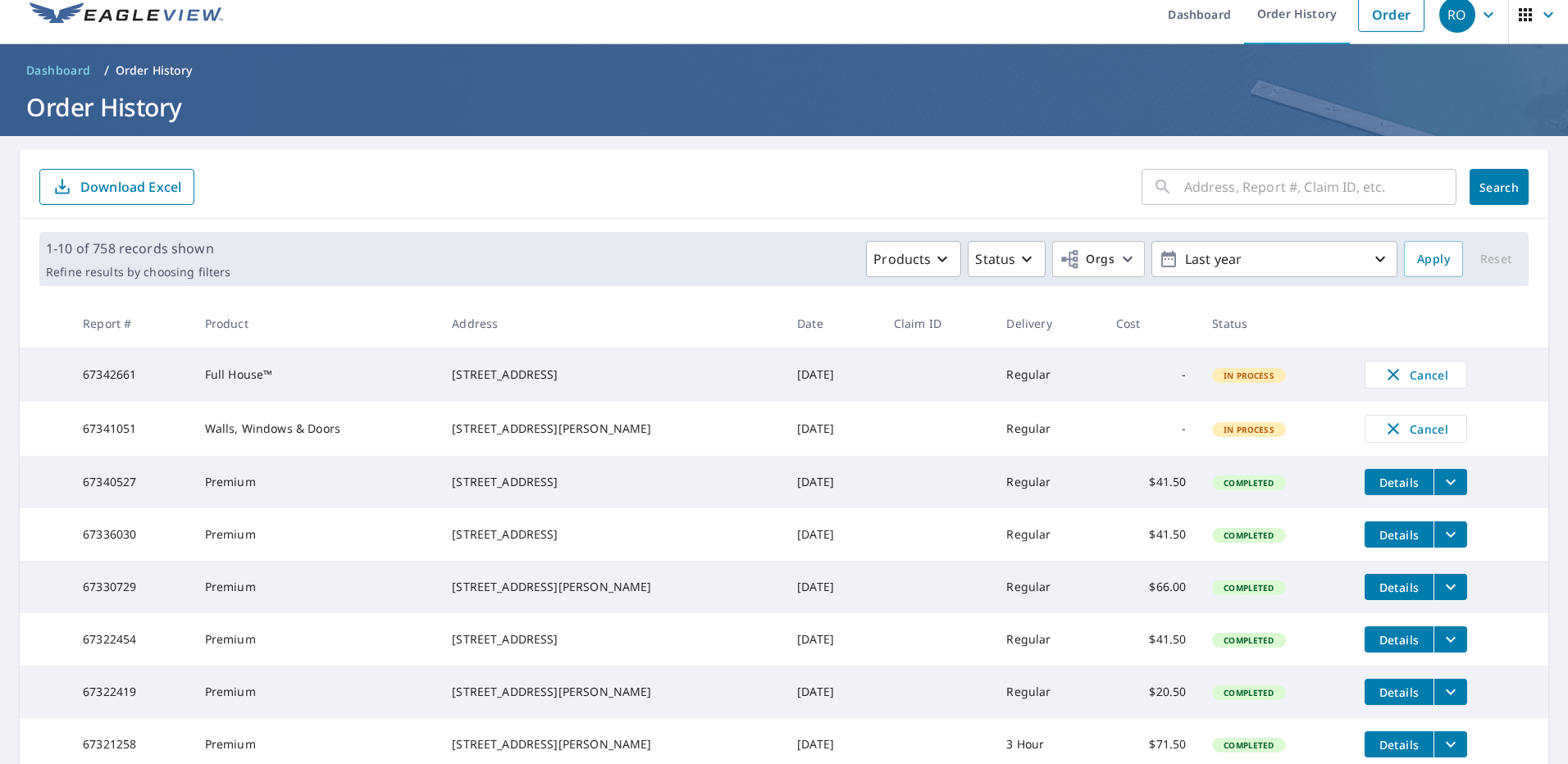
click at [1378, 354] on td "Cancel" at bounding box center [1449, 375] width 197 height 54
click at [1387, 374] on icon "button" at bounding box center [1393, 374] width 12 height 12
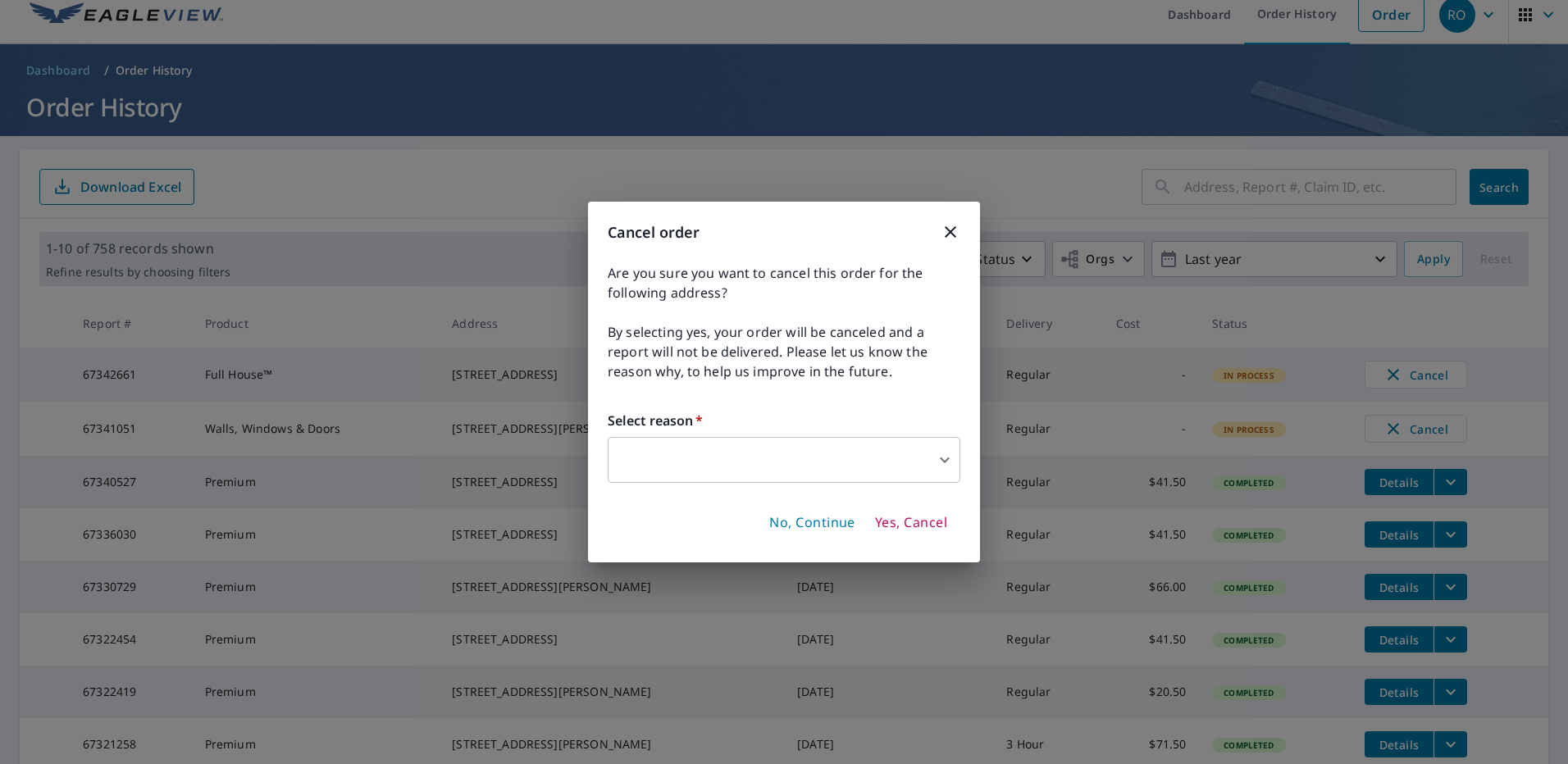
click at [947, 457] on body "RO RO Dashboard Order History Order RO Dashboard / Order History Order History …" at bounding box center [784, 382] width 1568 height 764
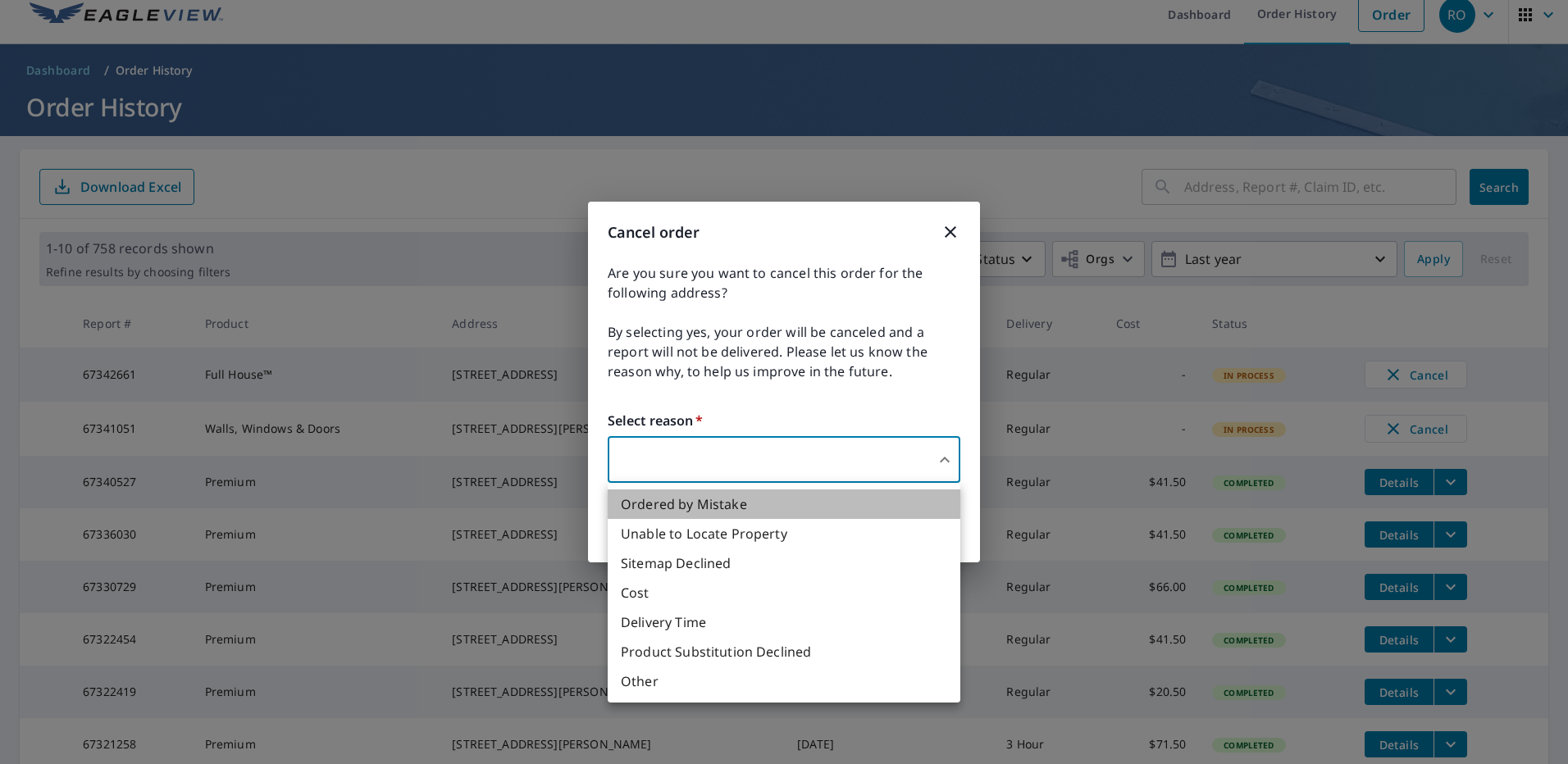
click at [761, 512] on li "Ordered by Mistake" at bounding box center [784, 503] width 352 height 30
type input "30"
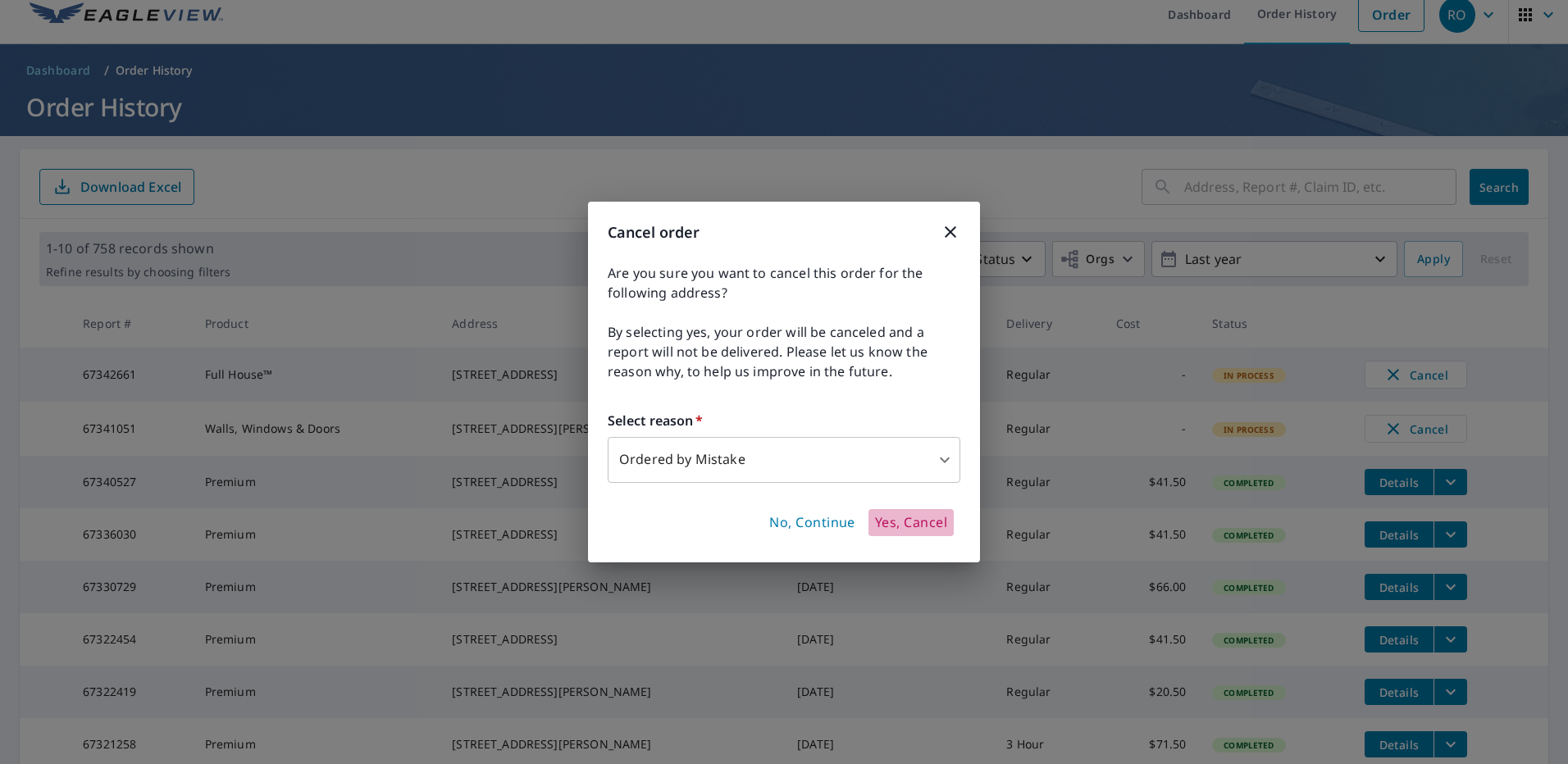
click at [913, 529] on span "Yes, Cancel" at bounding box center [911, 523] width 72 height 18
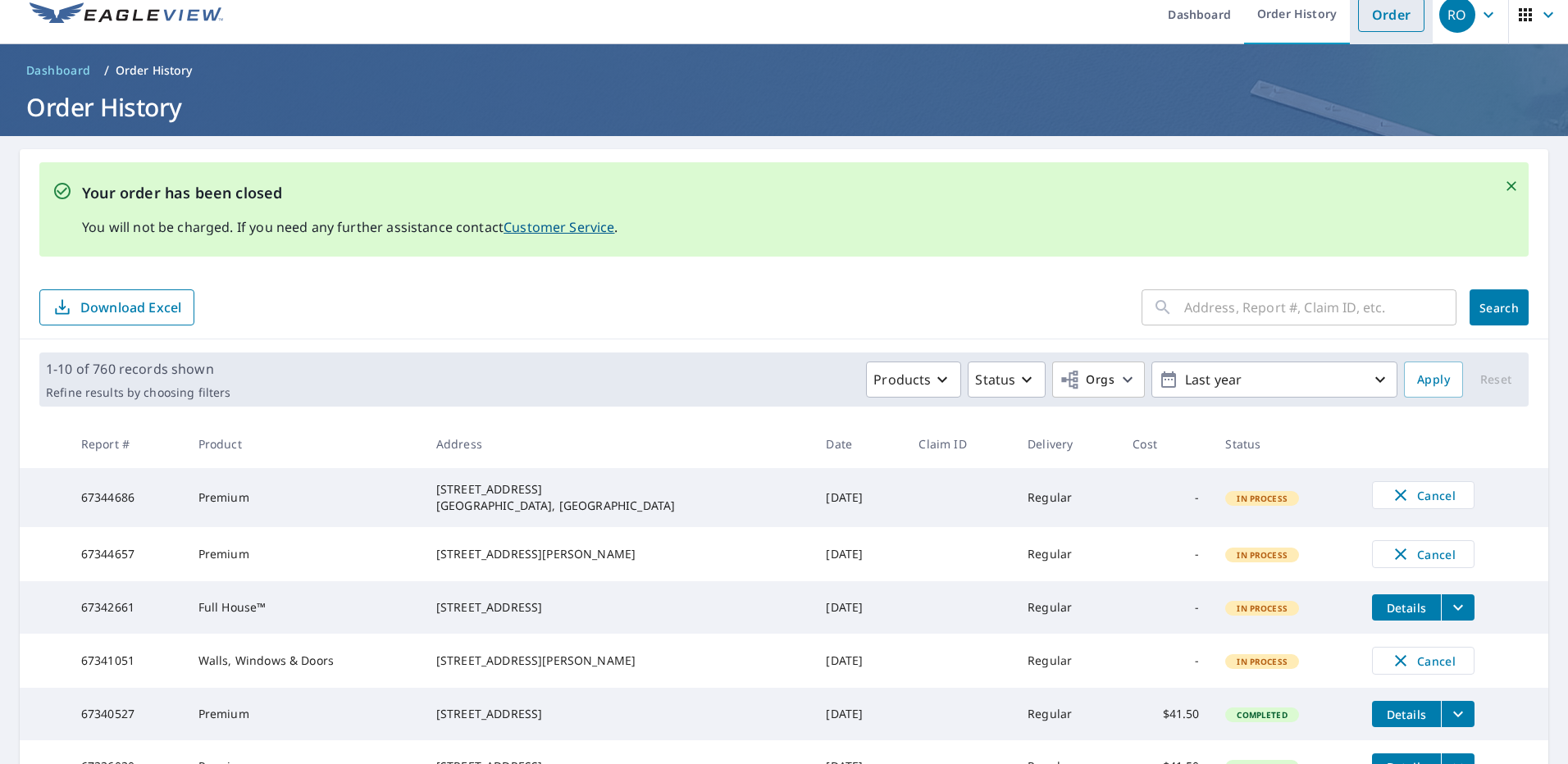
click at [1375, 14] on link "Order" at bounding box center [1391, 14] width 67 height 34
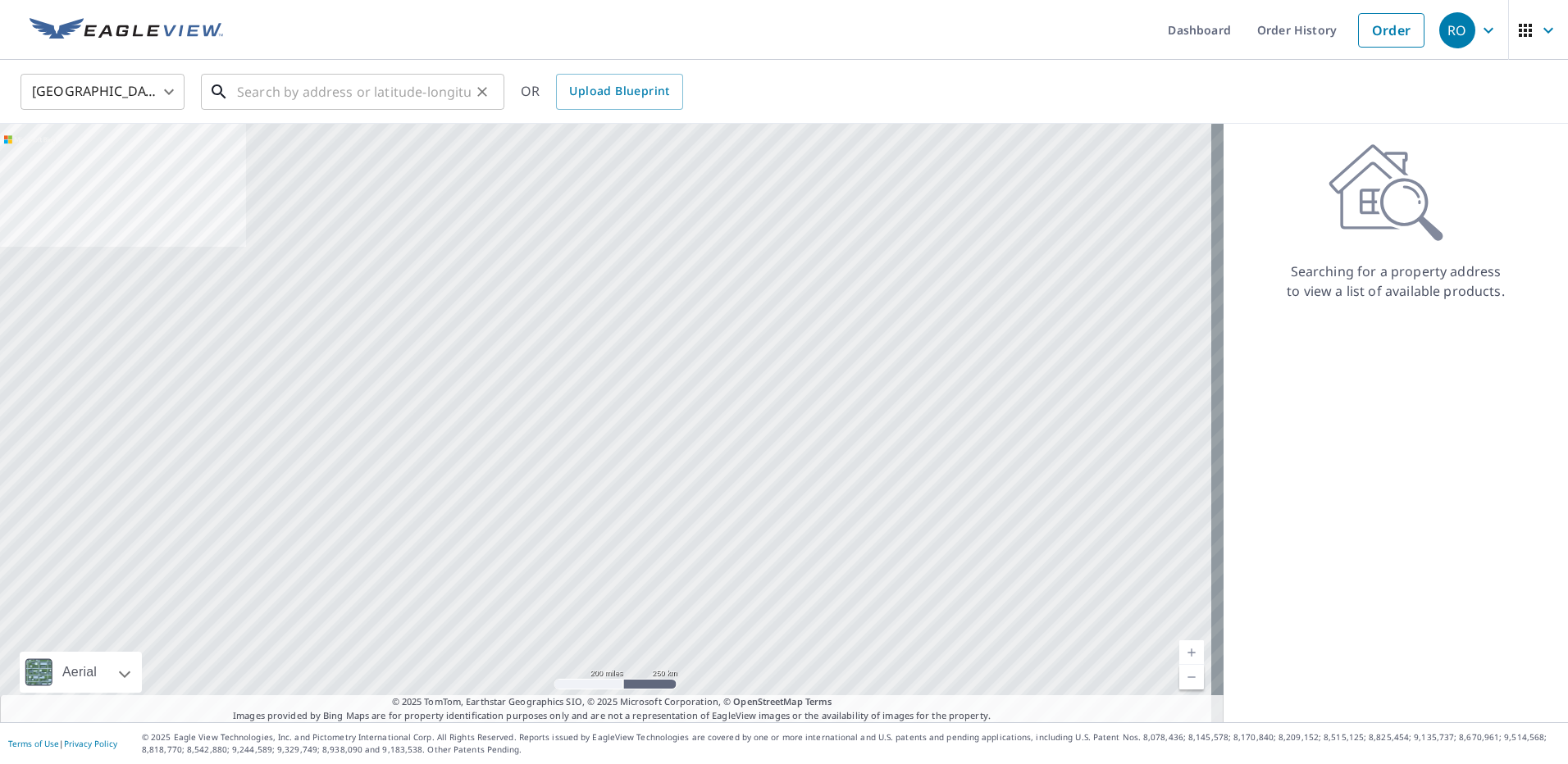
click at [267, 86] on input "text" at bounding box center [354, 92] width 234 height 46
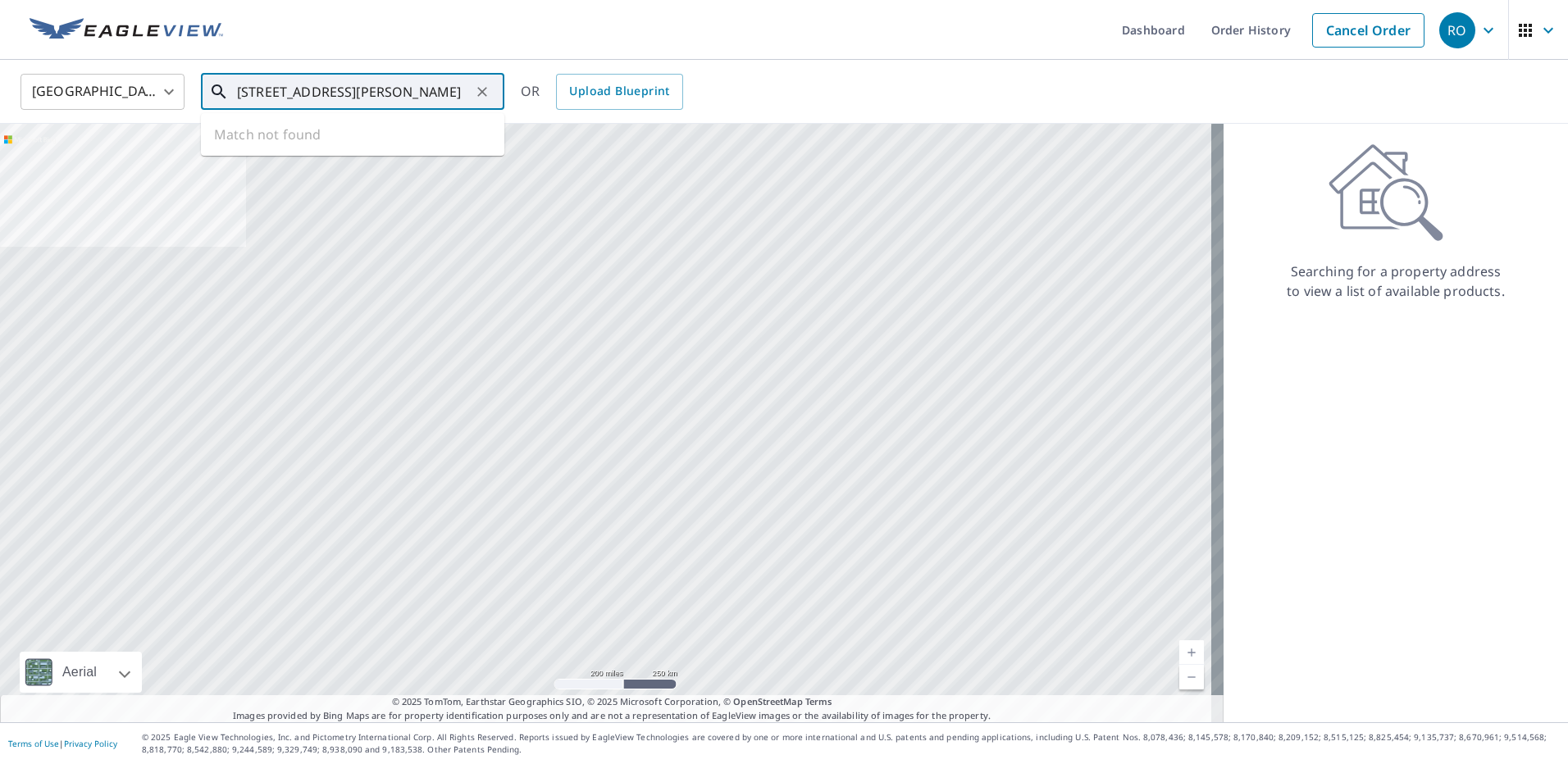
type input "699 pine valley ct, galloway nj"
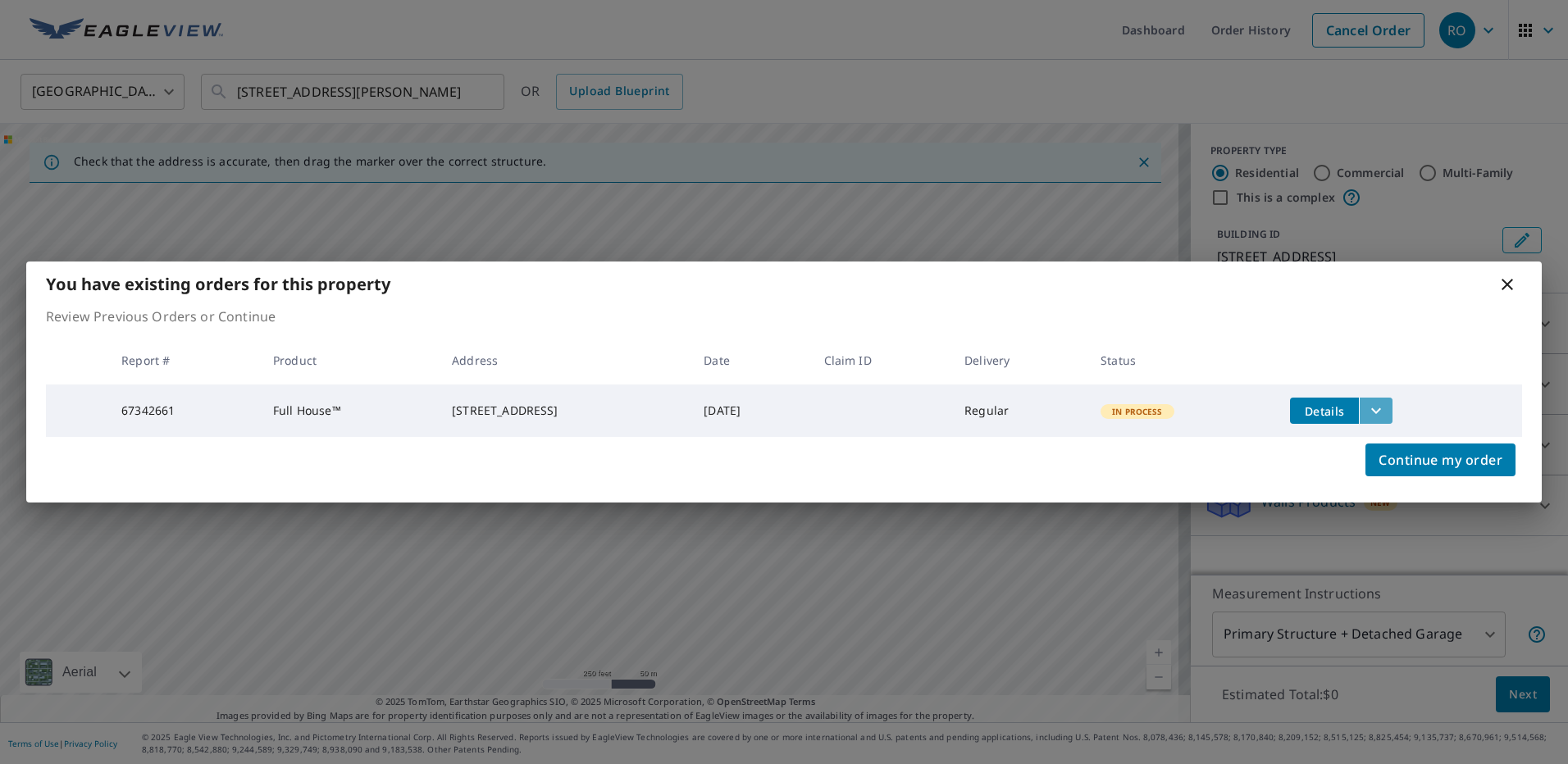
click at [1385, 405] on icon "filesDropdownBtn-67342661" at bounding box center [1376, 411] width 20 height 20
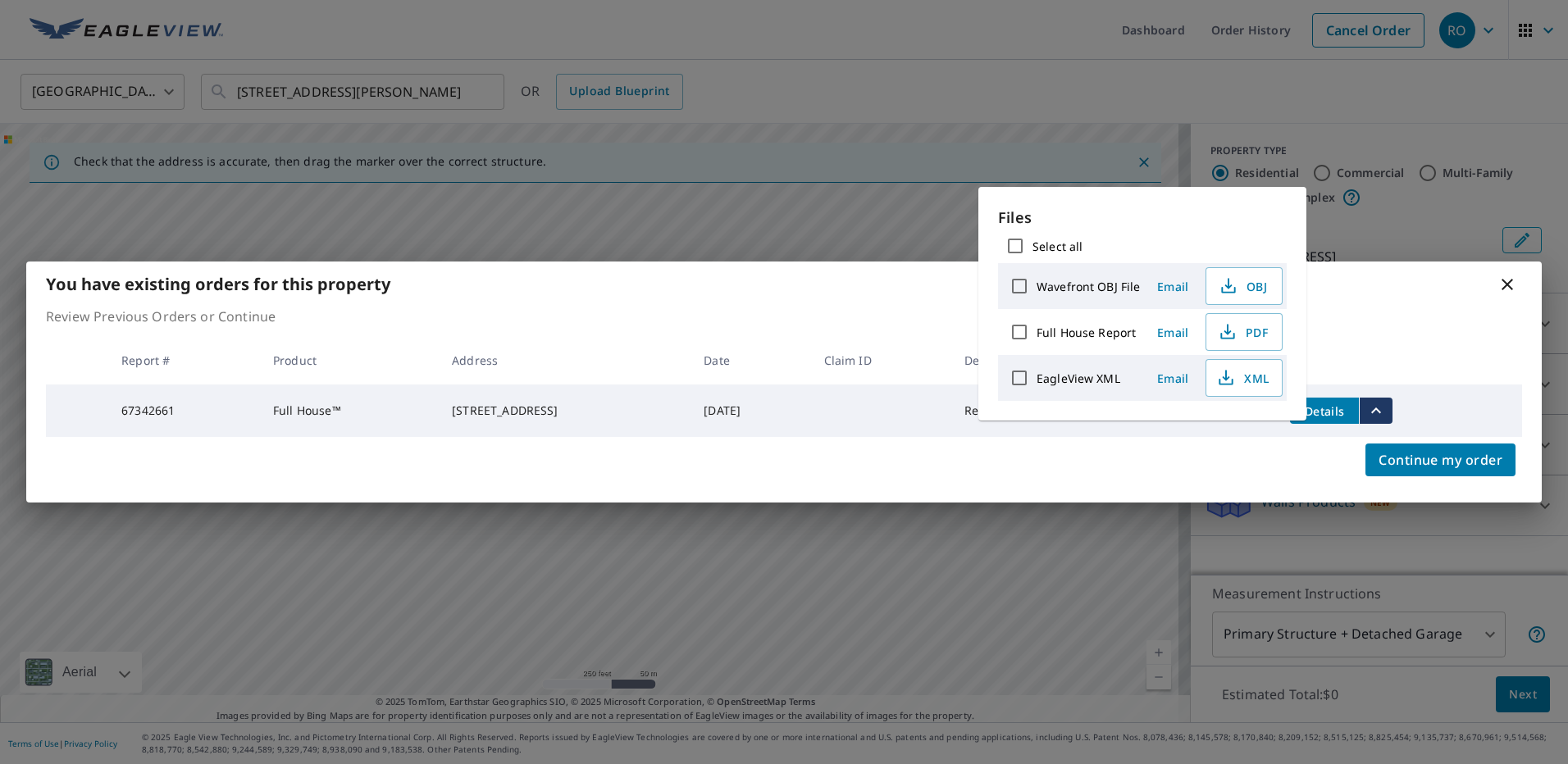
click at [1381, 407] on icon "filesDropdownBtn-67342661" at bounding box center [1376, 410] width 10 height 5
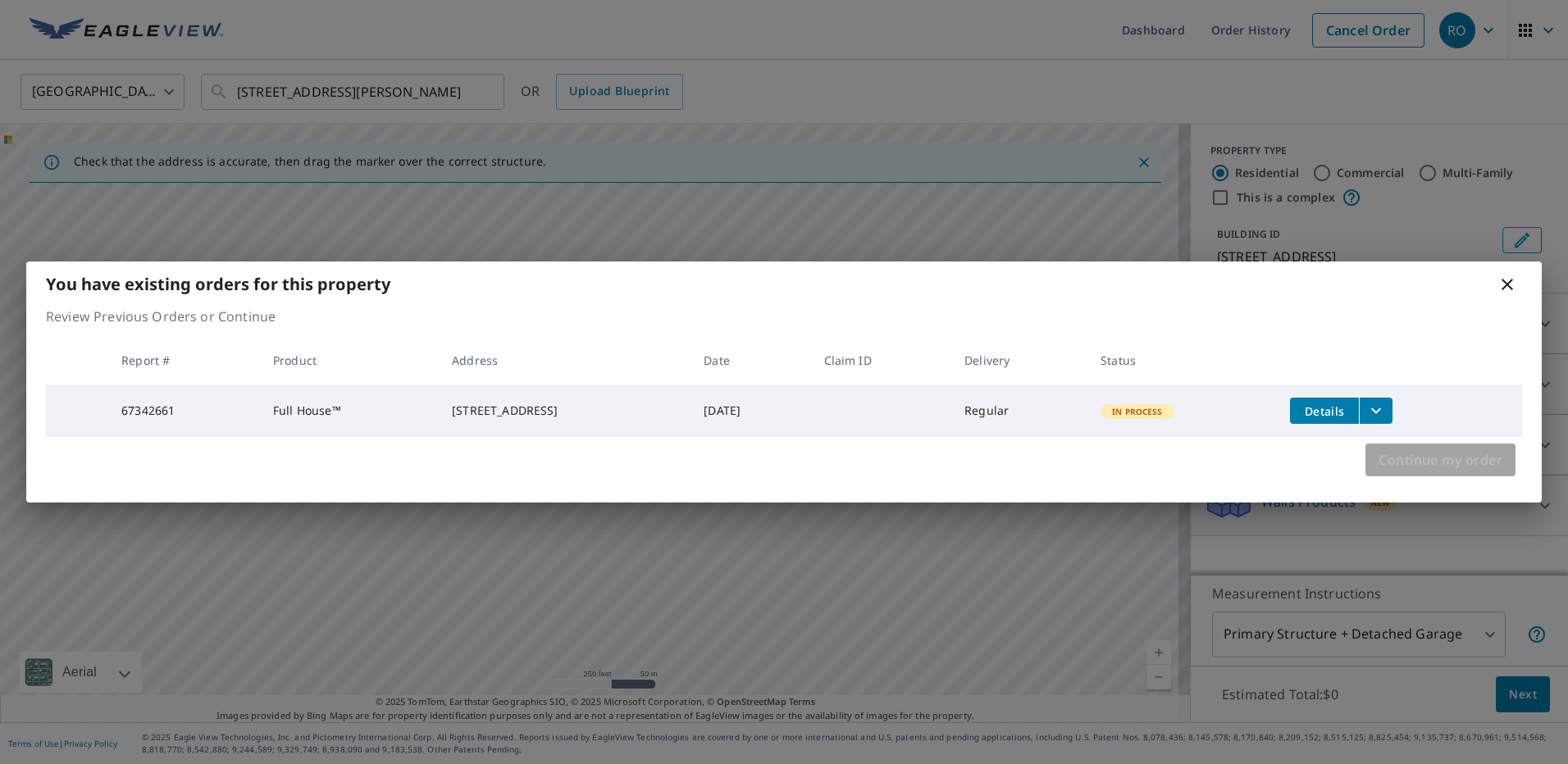
click at [1423, 458] on span "Continue my order" at bounding box center [1440, 460] width 124 height 23
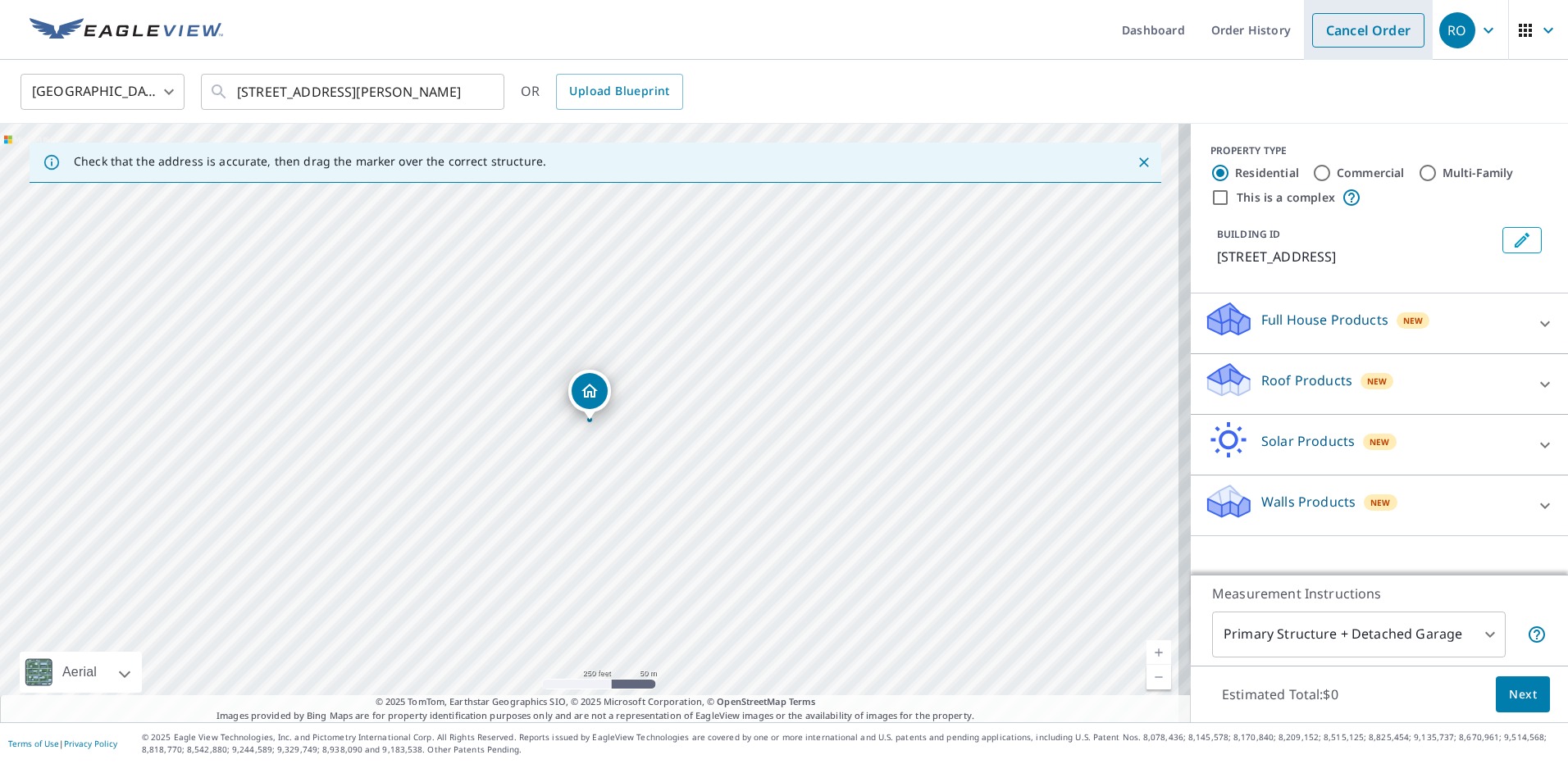
click at [1382, 31] on link "Cancel Order" at bounding box center [1368, 31] width 112 height 34
